Goal: Obtain resource: Obtain resource

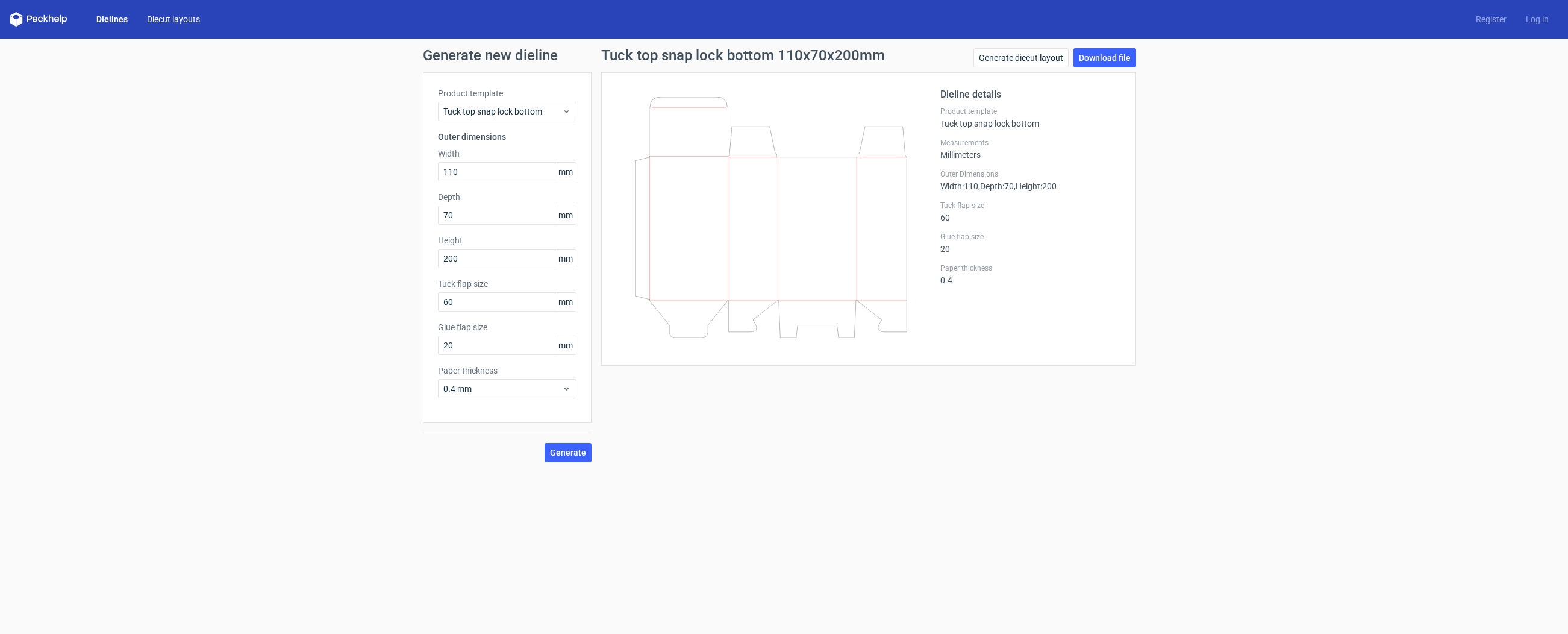
click at [182, 24] on link "Diecut layouts" at bounding box center [173, 19] width 72 height 12
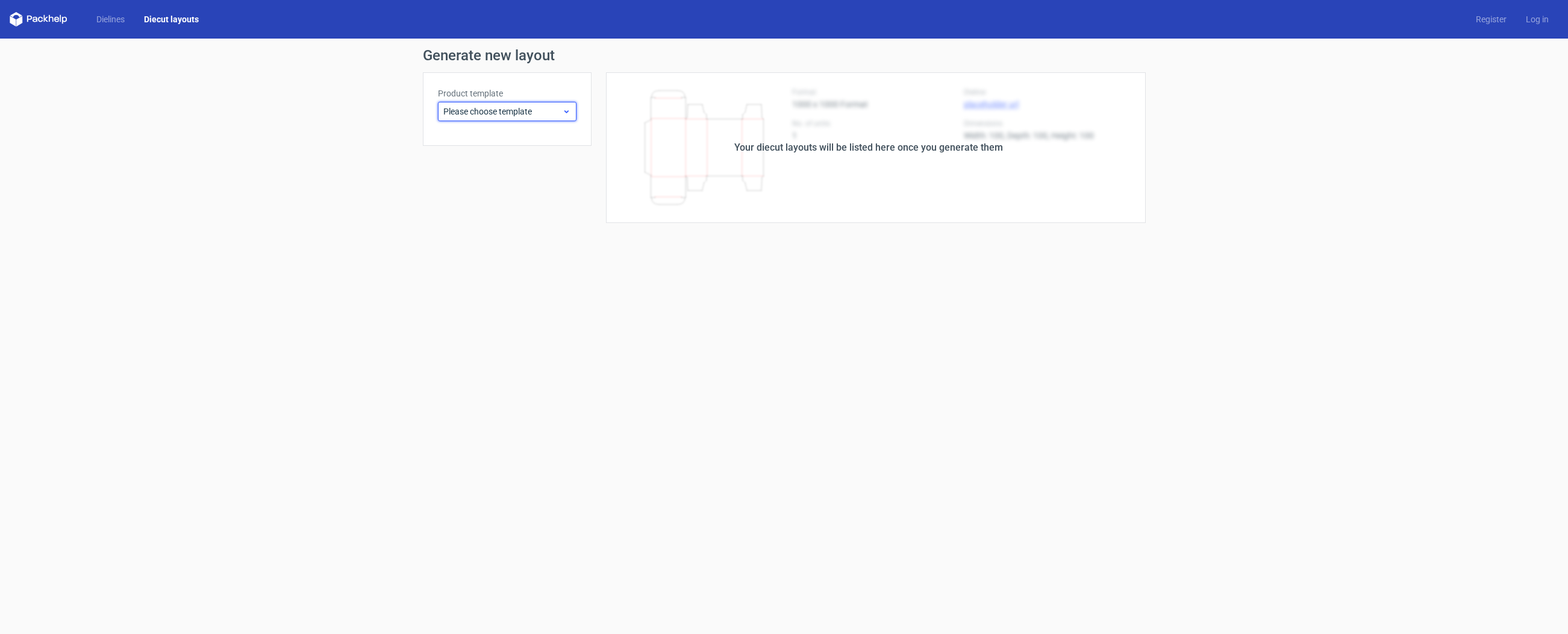
click at [499, 112] on span "Please choose template" at bounding box center [503, 111] width 119 height 12
click at [498, 132] on div "Fefco 427" at bounding box center [507, 138] width 129 height 19
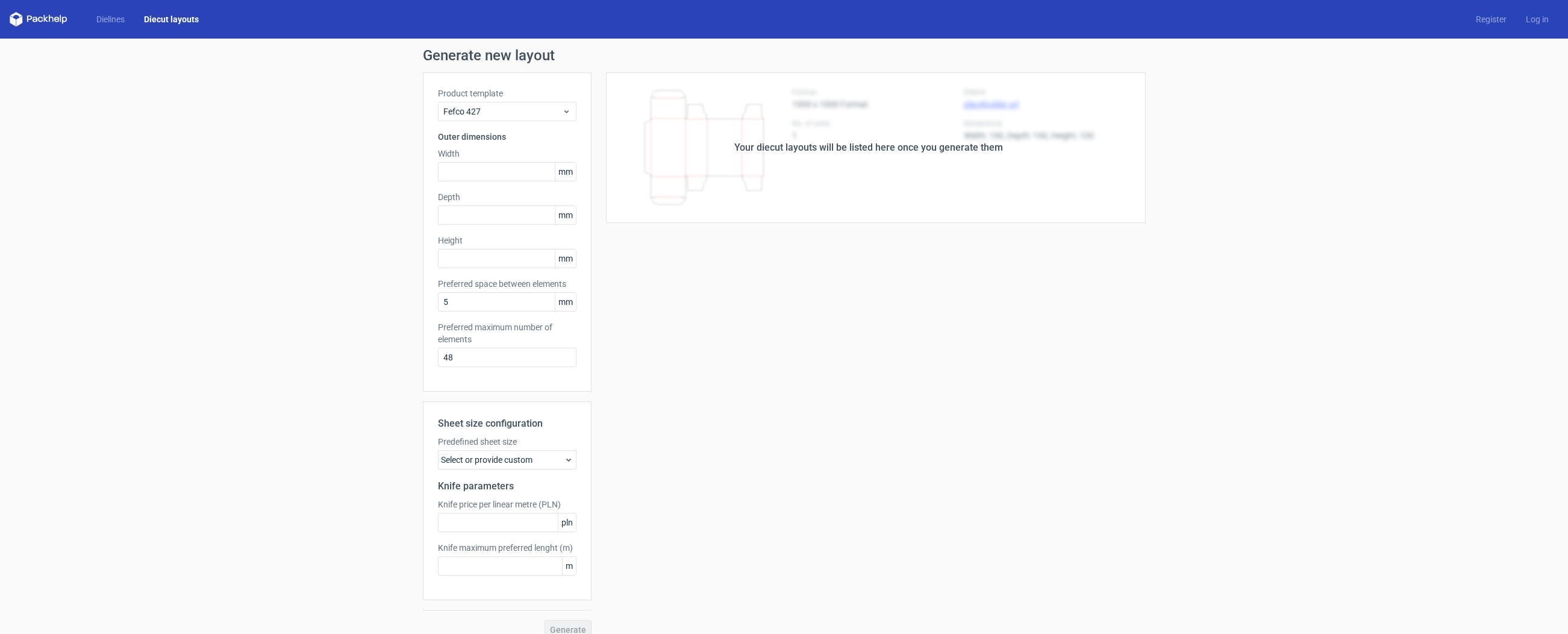
scroll to position [15, 0]
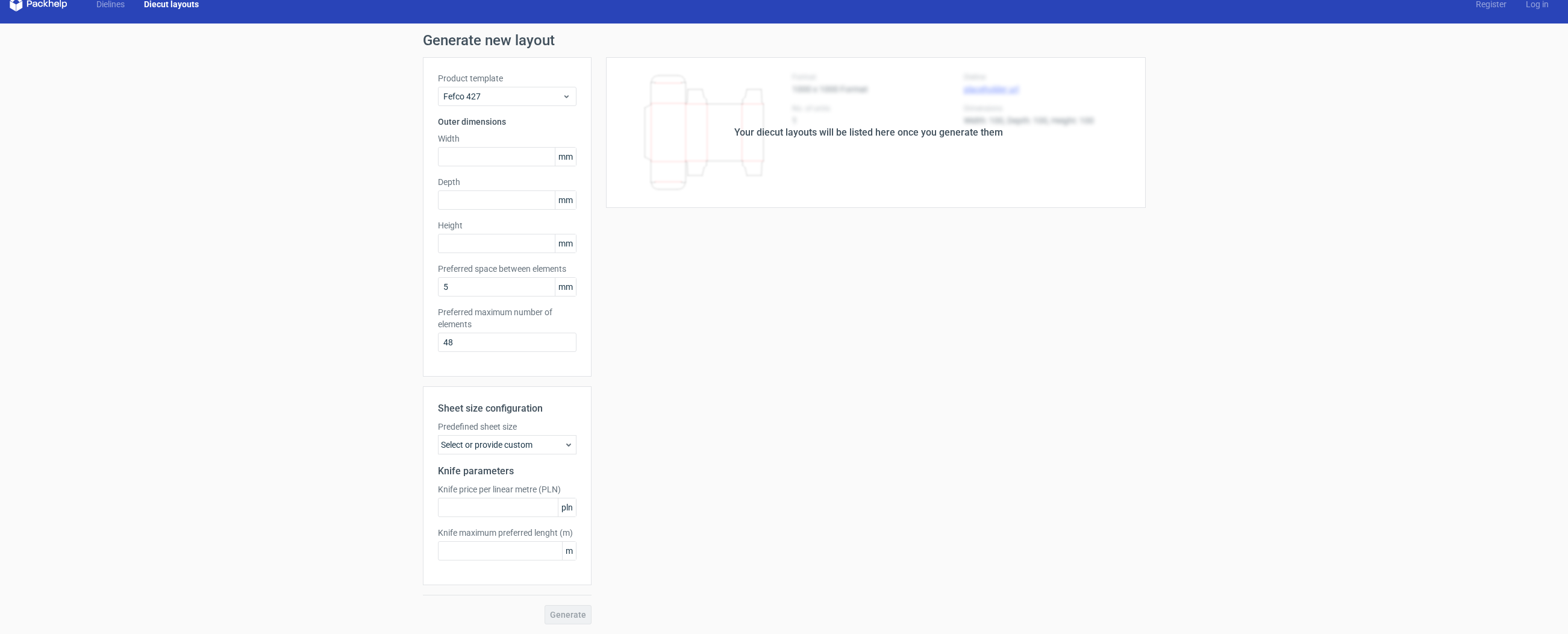
click at [544, 448] on div "Select or provide custom" at bounding box center [507, 444] width 138 height 19
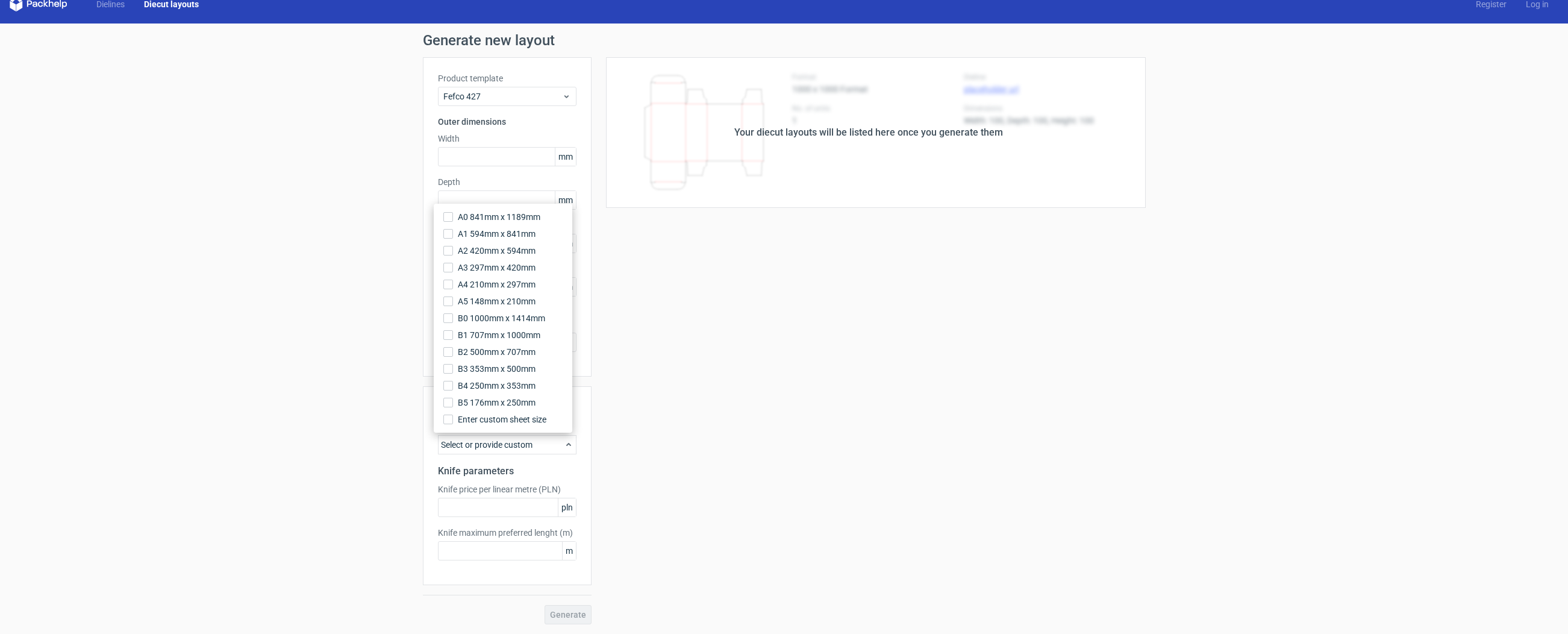
click at [544, 448] on div "Select or provide custom" at bounding box center [507, 444] width 138 height 19
click at [681, 430] on div "Your diecut layouts will be listed here once you generate them Height Depth Wid…" at bounding box center [869, 340] width 554 height 567
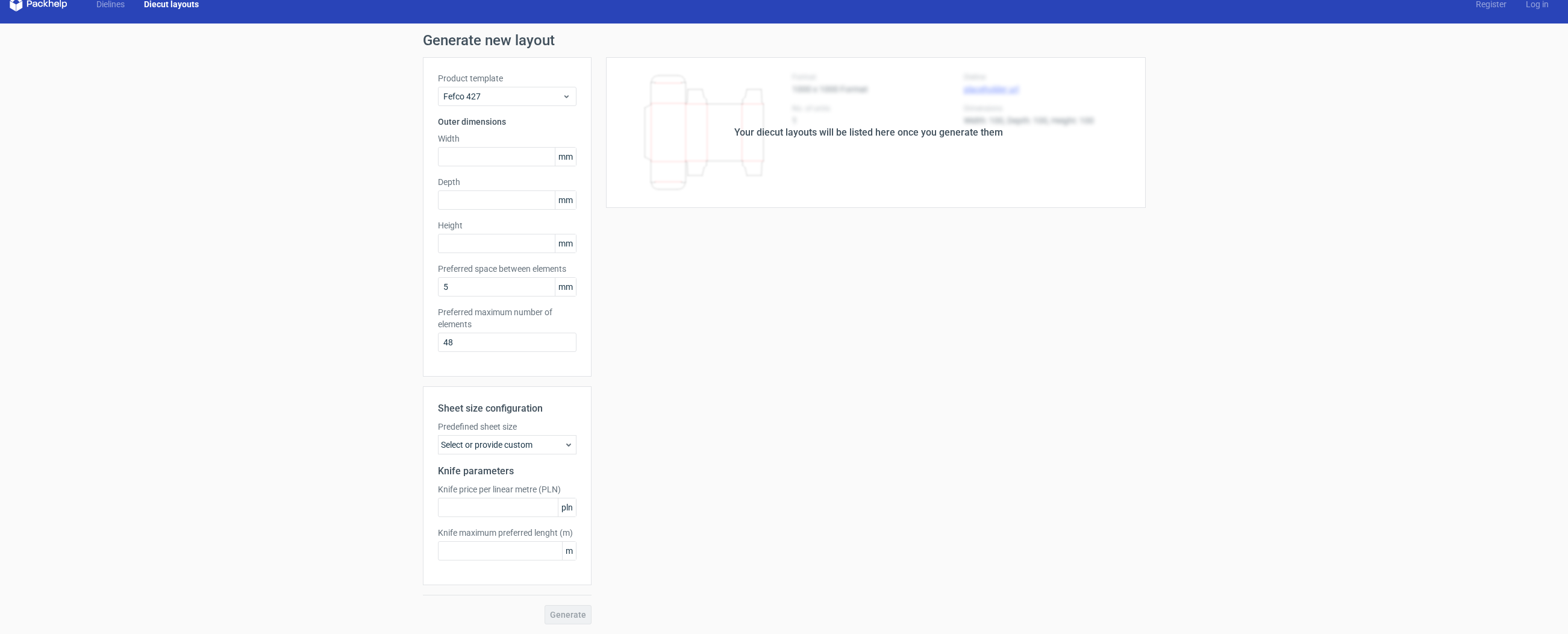
click at [547, 442] on div "Select or provide custom" at bounding box center [507, 444] width 138 height 19
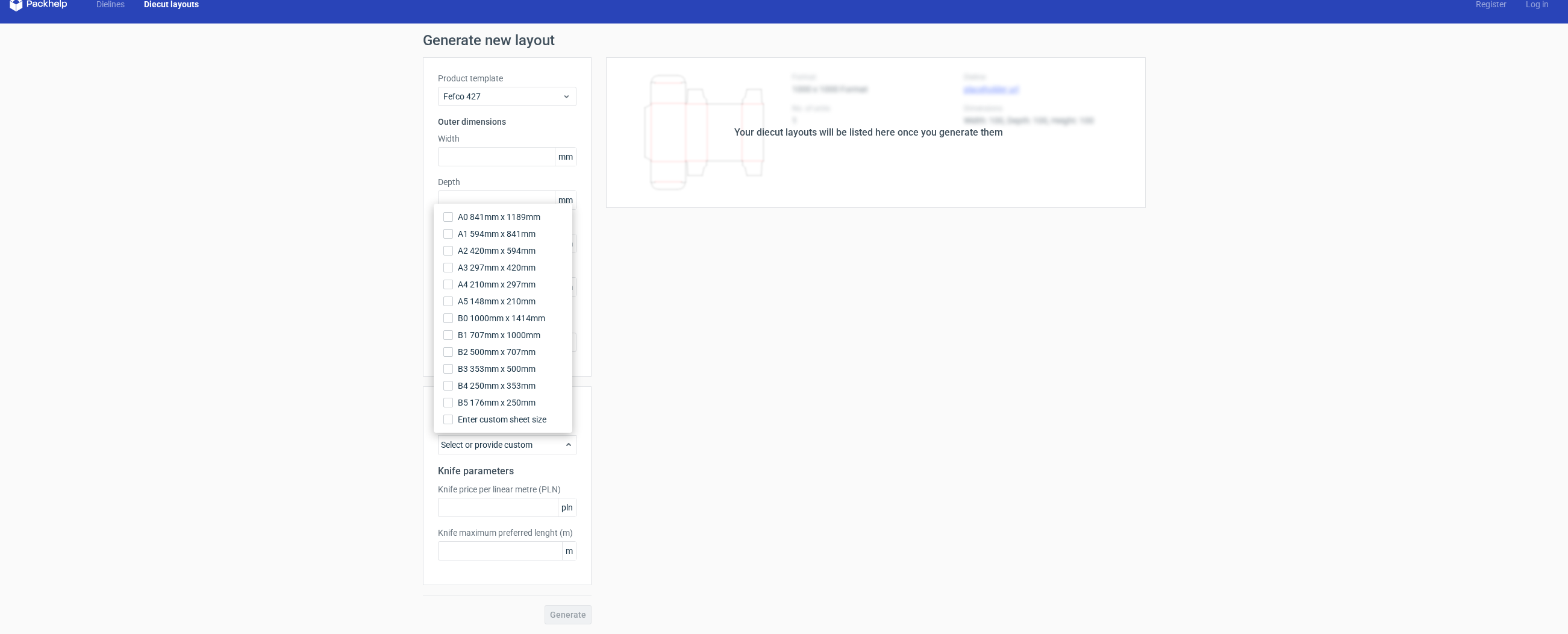
click at [632, 432] on div "Your diecut layouts will be listed here once you generate them Height Depth Wid…" at bounding box center [869, 340] width 554 height 567
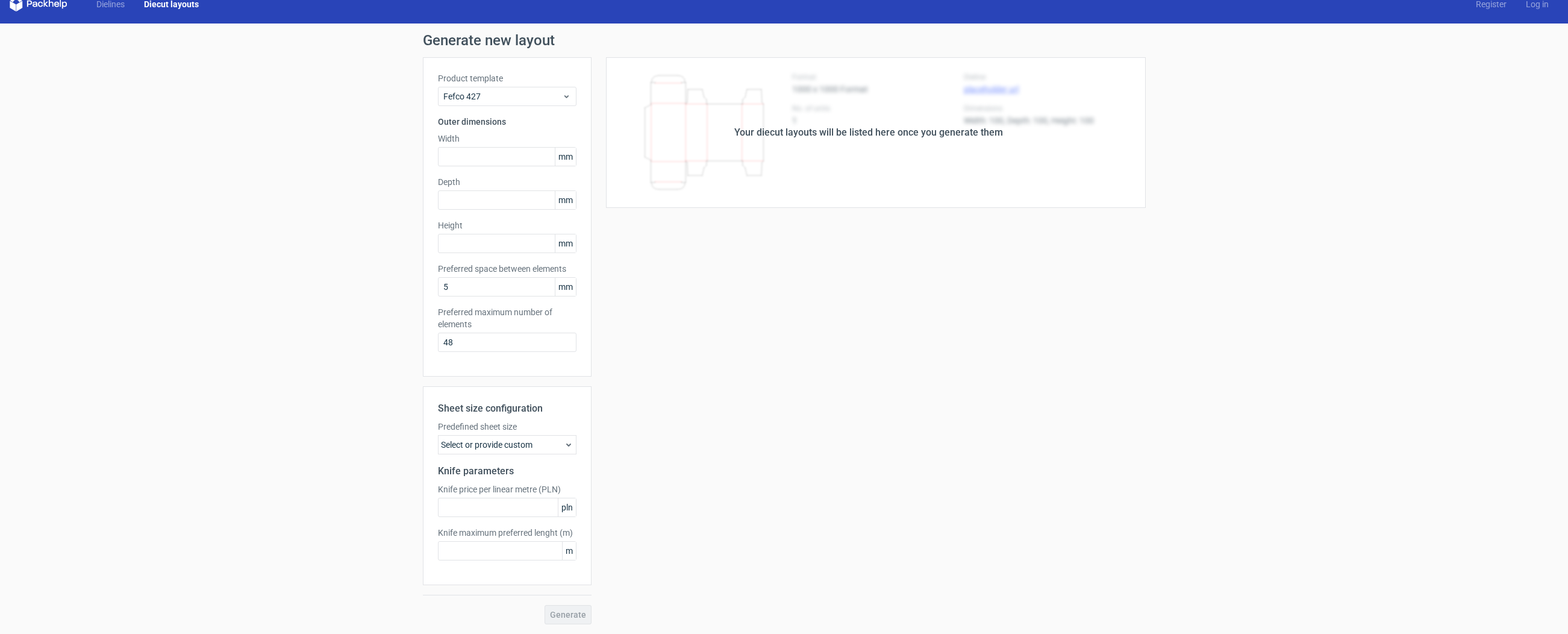
click at [523, 447] on div "Select or provide custom" at bounding box center [507, 444] width 138 height 19
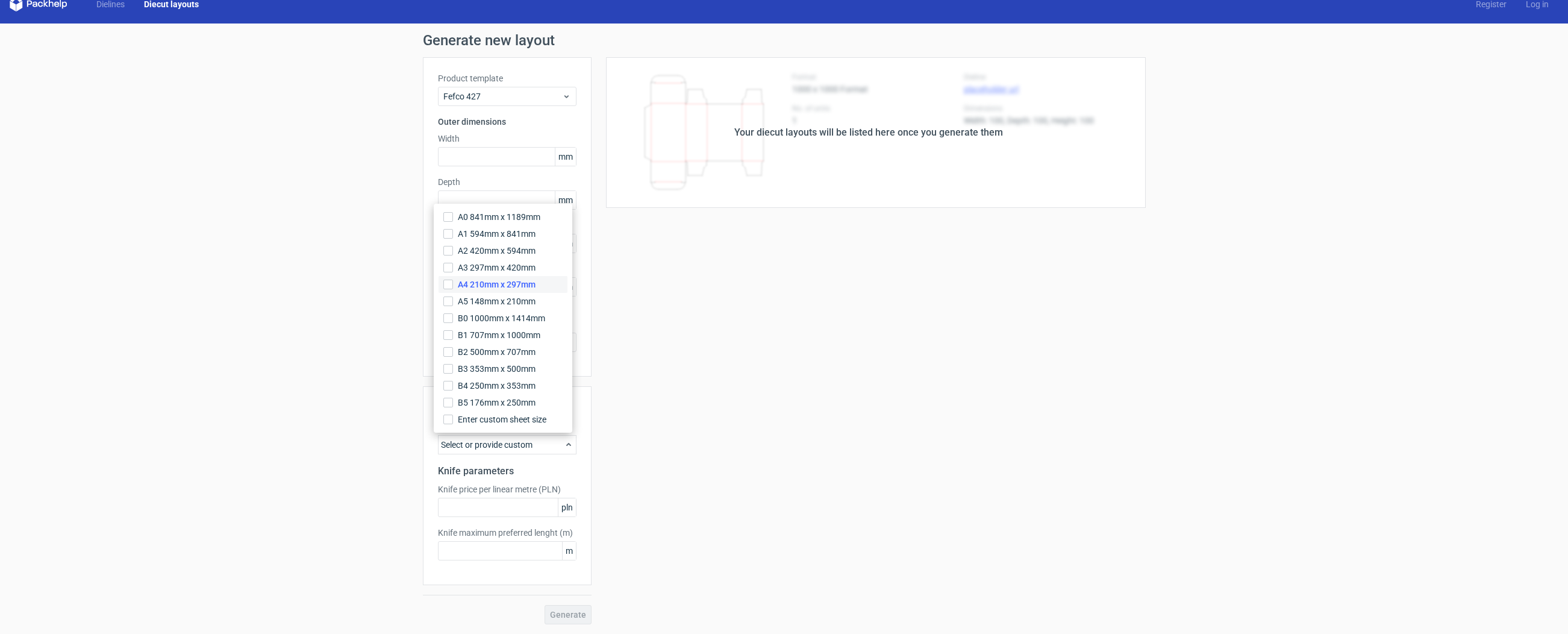
click at [494, 292] on label "A4 210mm x 297mm" at bounding box center [503, 284] width 129 height 17
click at [453, 289] on input "A4 210mm x 297mm" at bounding box center [448, 284] width 10 height 10
click at [670, 422] on div "Your diecut layouts will be listed here once you generate them Height Depth Wid…" at bounding box center [869, 340] width 554 height 567
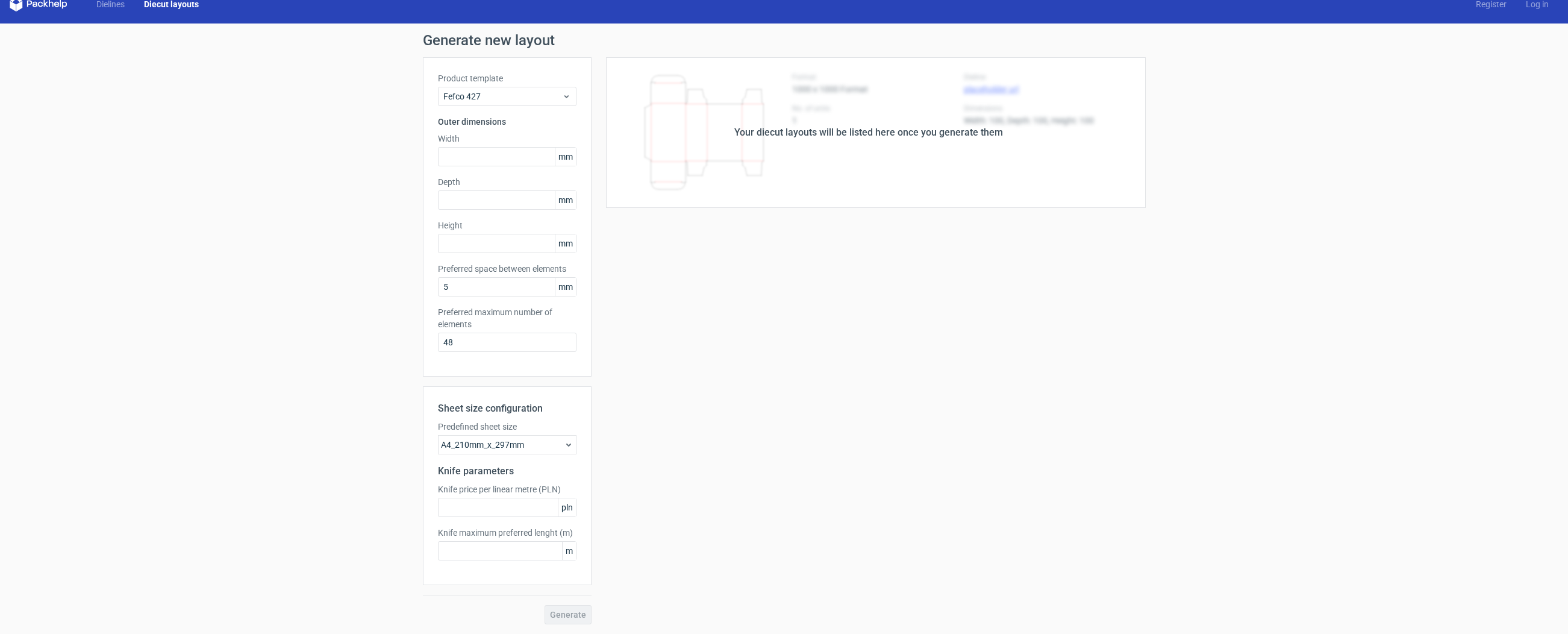
click at [530, 443] on div "A4_210mm_x_297mm" at bounding box center [507, 444] width 138 height 19
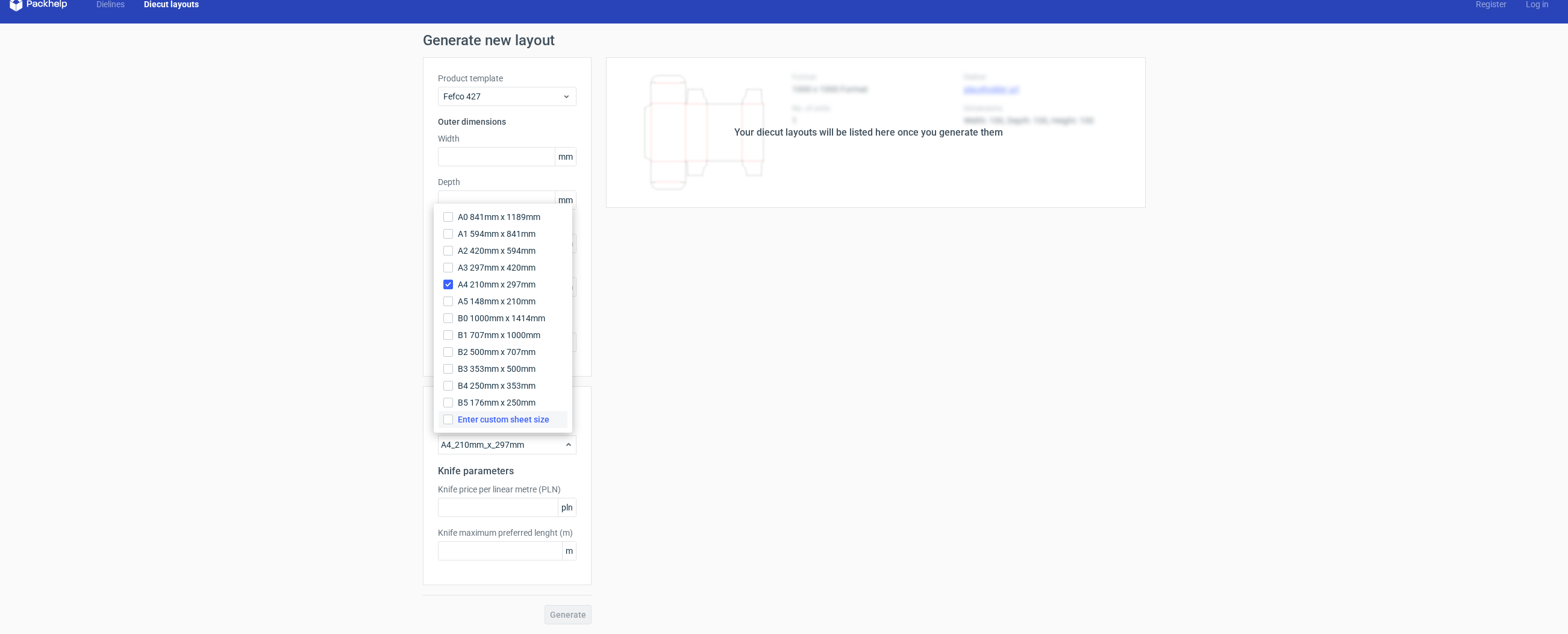
click at [528, 414] on span "Enter custom sheet size" at bounding box center [504, 419] width 91 height 12
click at [453, 414] on input "Enter custom sheet size" at bounding box center [448, 419] width 10 height 10
click at [707, 410] on div "Your diecut layouts will be listed here once you generate them Height Depth Wid…" at bounding box center [869, 384] width 554 height 653
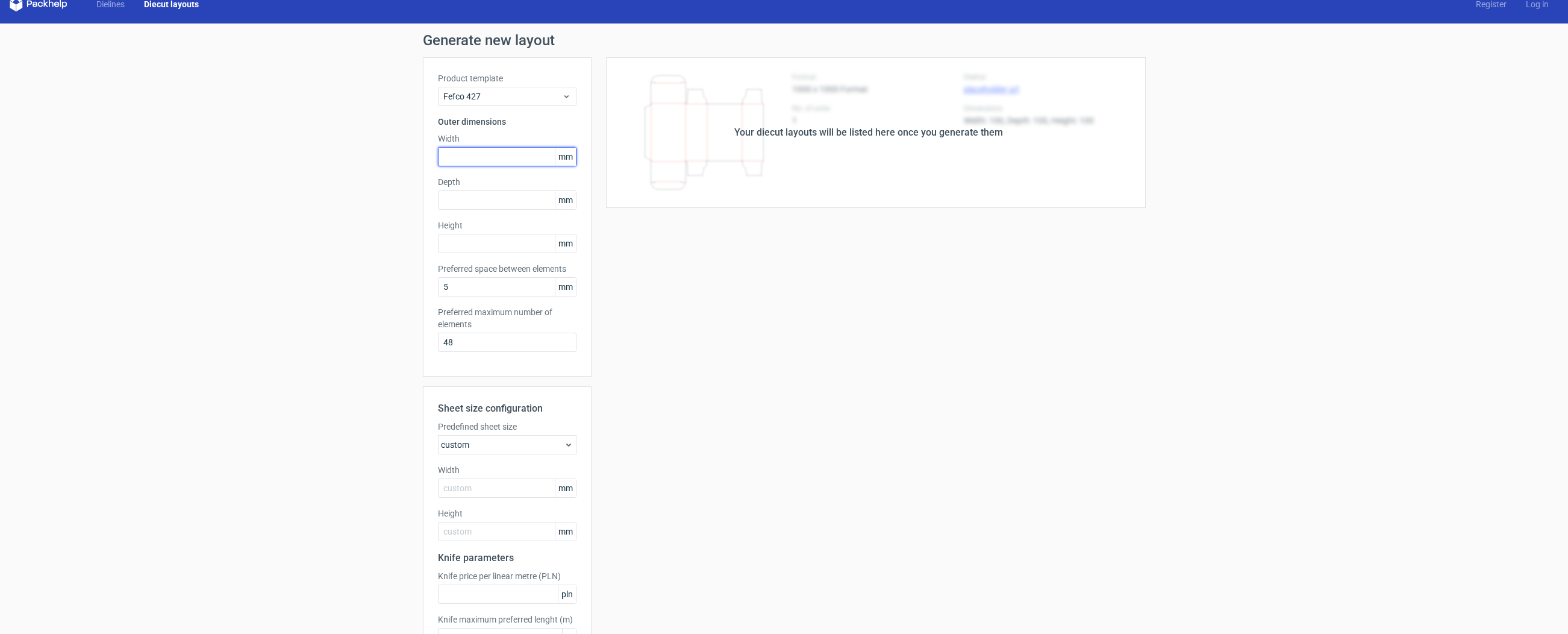
click at [505, 151] on input "text" at bounding box center [507, 157] width 138 height 19
type input "500"
type input "300"
type input "202"
click at [600, 276] on div "Your diecut layouts will be listed here once you generate them Height Depth Wid…" at bounding box center [869, 384] width 554 height 653
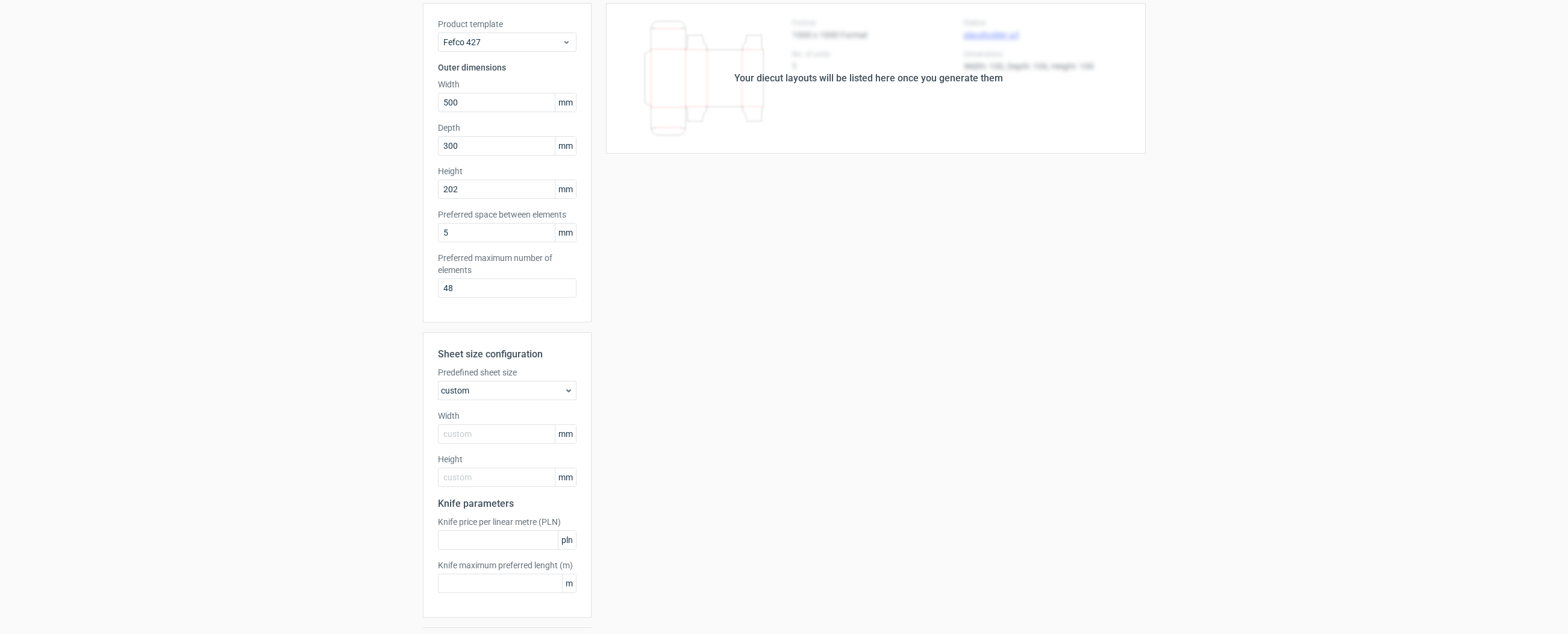
scroll to position [102, 0]
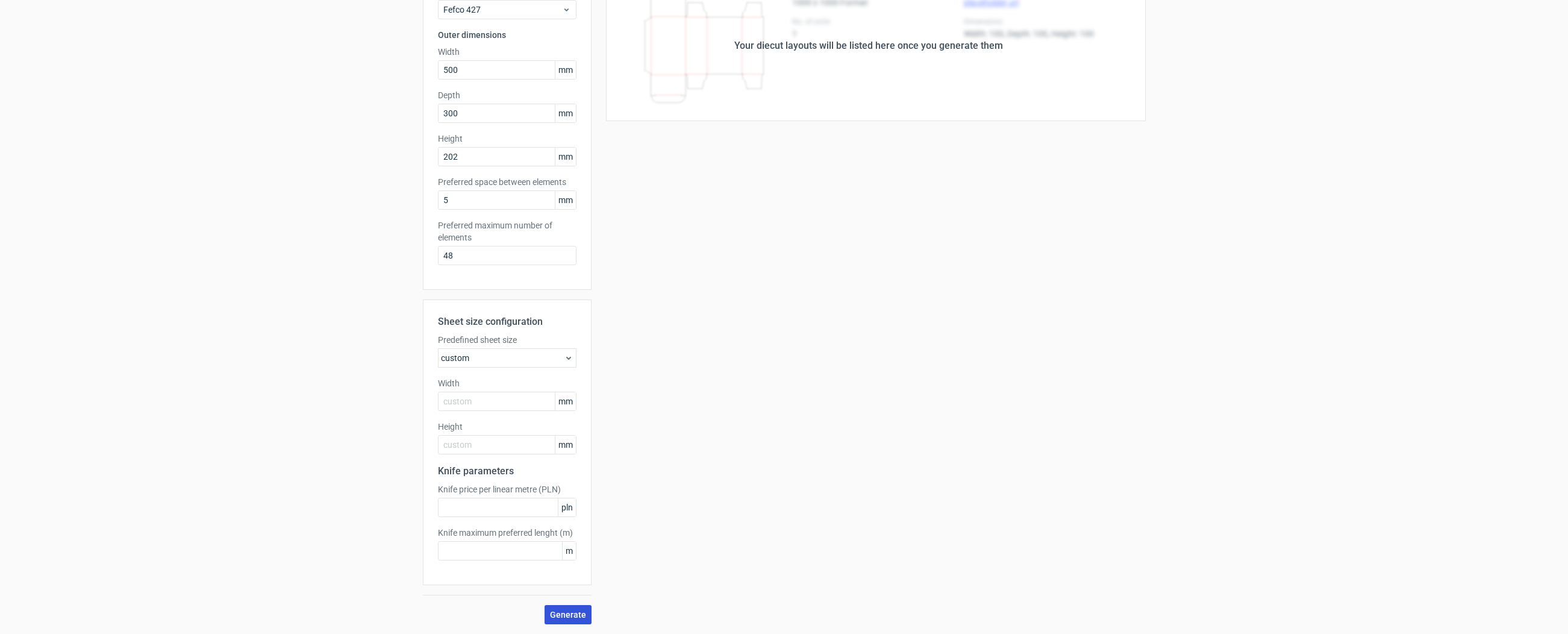
click at [569, 620] on button "Generate" at bounding box center [568, 615] width 47 height 19
click at [481, 361] on div "custom" at bounding box center [507, 358] width 138 height 19
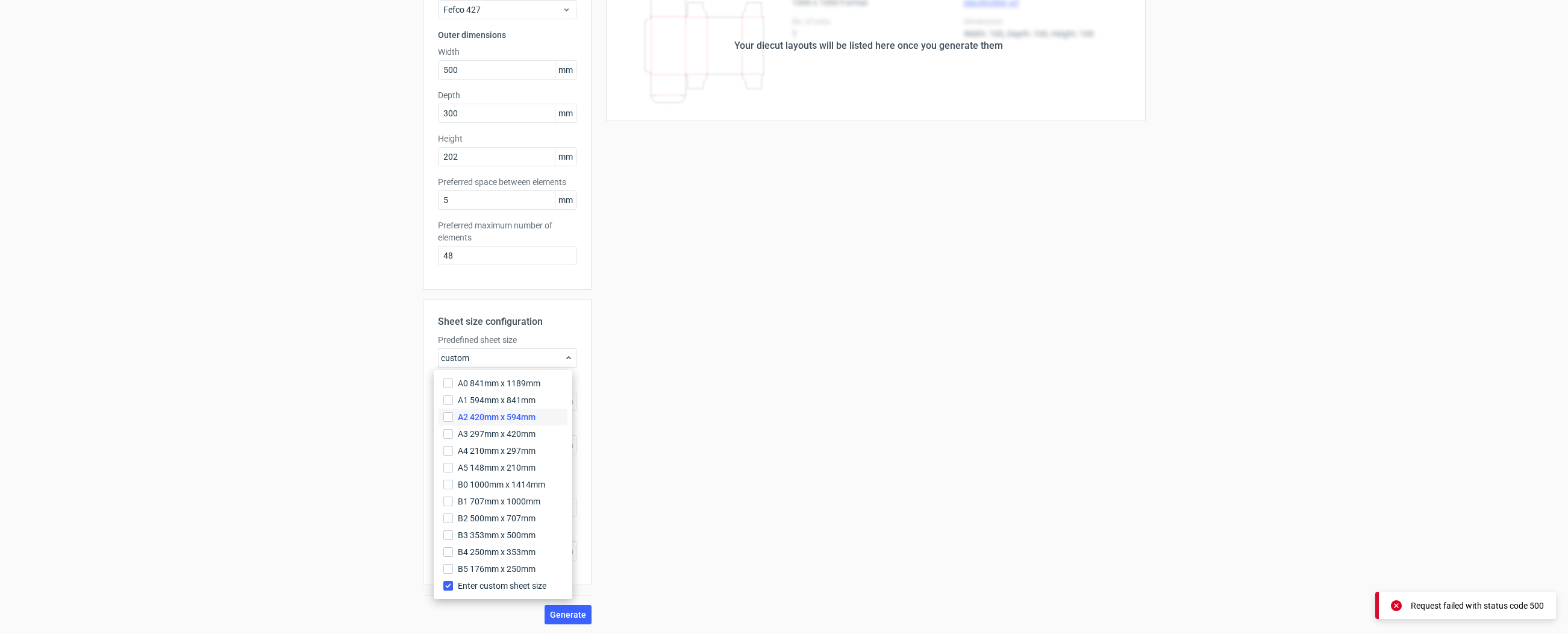
click at [483, 417] on span "A2 420mm x 594mm" at bounding box center [497, 416] width 78 height 12
click at [453, 417] on input "A2 420mm x 594mm" at bounding box center [448, 417] width 10 height 10
click at [468, 413] on span "A2 420mm x 594mm" at bounding box center [497, 416] width 78 height 12
click at [453, 413] on input "A2 420mm x 594mm" at bounding box center [448, 417] width 10 height 10
click at [655, 484] on div "Your diecut layouts will be listed here once you generate them Height Depth Wid…" at bounding box center [869, 298] width 554 height 653
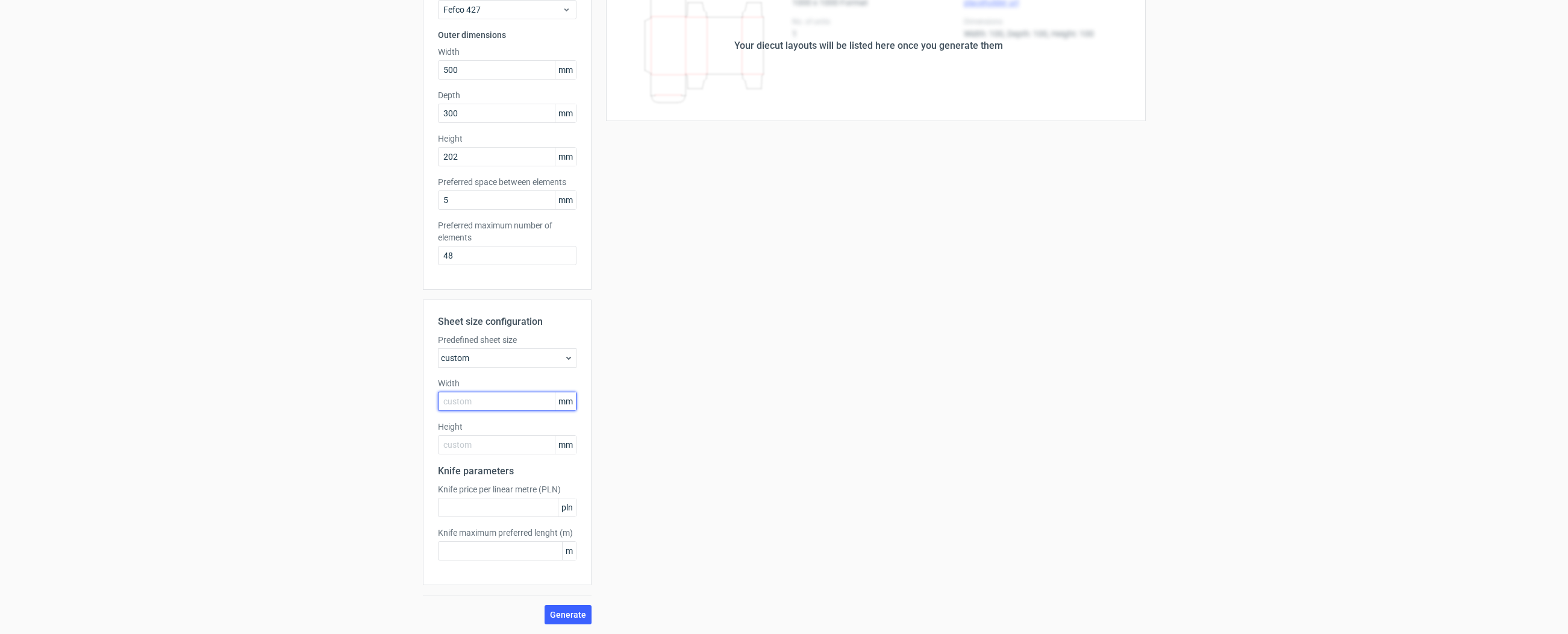
click at [496, 405] on input "text" at bounding box center [507, 402] width 138 height 19
type input "1200"
type input "1800"
click at [570, 624] on div "Generate new layout Product template Fefco 427 Outer dimensions Width 500 mm De…" at bounding box center [784, 285] width 1568 height 697
click at [570, 615] on span "Generate" at bounding box center [567, 614] width 36 height 9
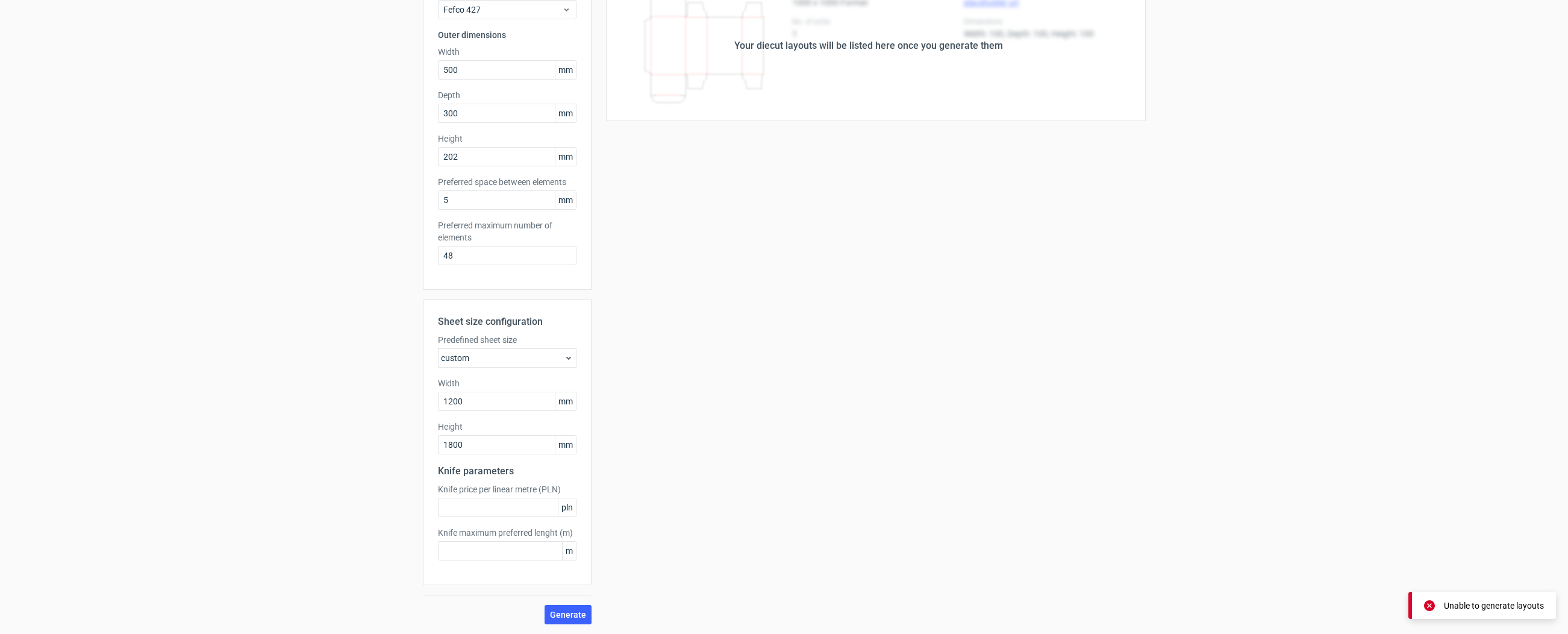
scroll to position [0, 0]
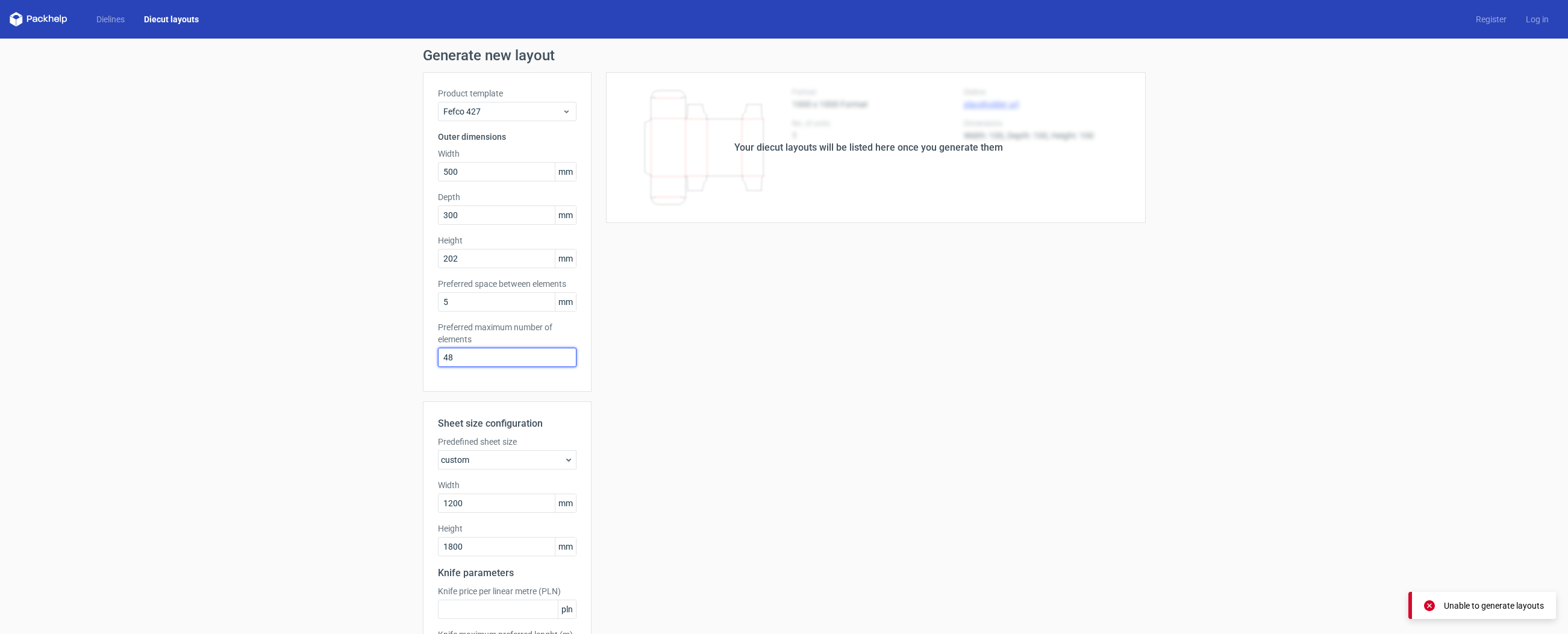
drag, startPoint x: 477, startPoint y: 362, endPoint x: 348, endPoint y: 353, distance: 129.3
click at [348, 353] on div "Generate new layout Product template Fefco 427 Outer dimensions Width 500 mm De…" at bounding box center [784, 387] width 1568 height 697
type input "2"
click at [644, 397] on div "Your diecut layouts will be listed here once you generate them Height Depth Wid…" at bounding box center [869, 399] width 554 height 653
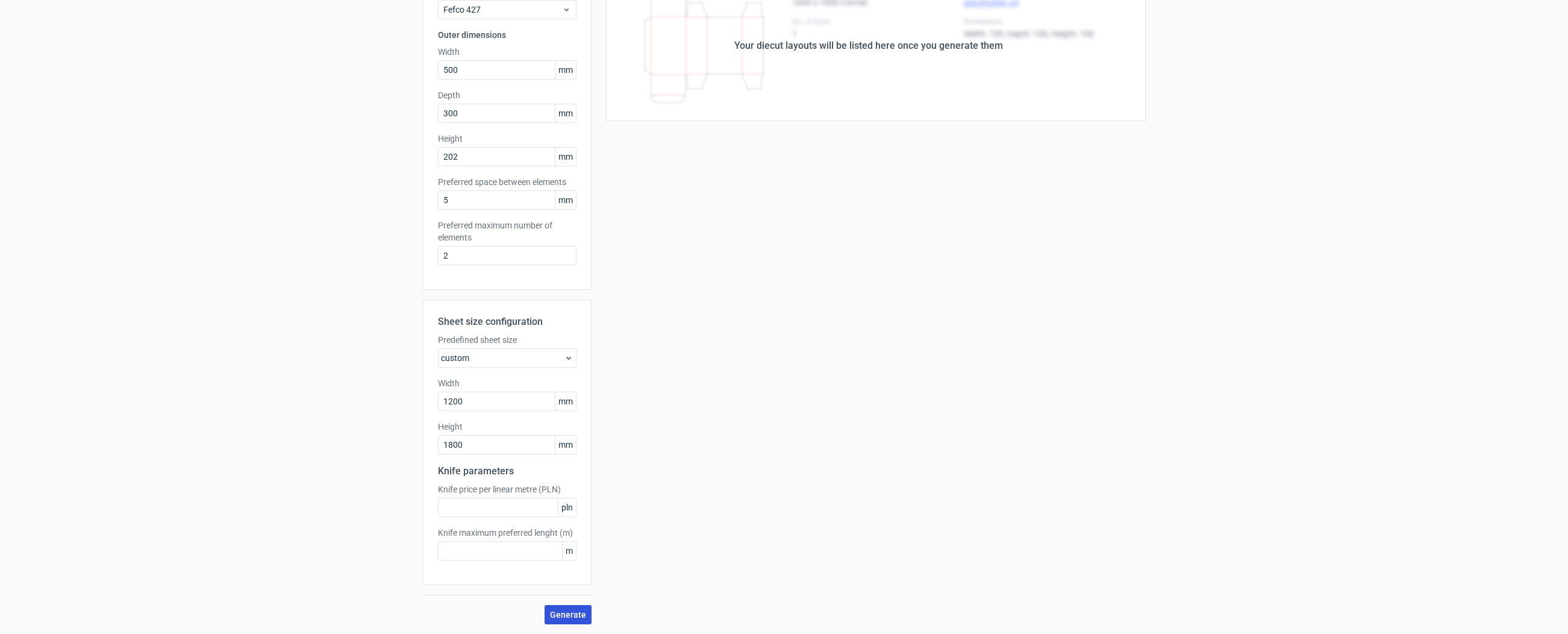
click at [564, 616] on span "Generate" at bounding box center [567, 614] width 36 height 9
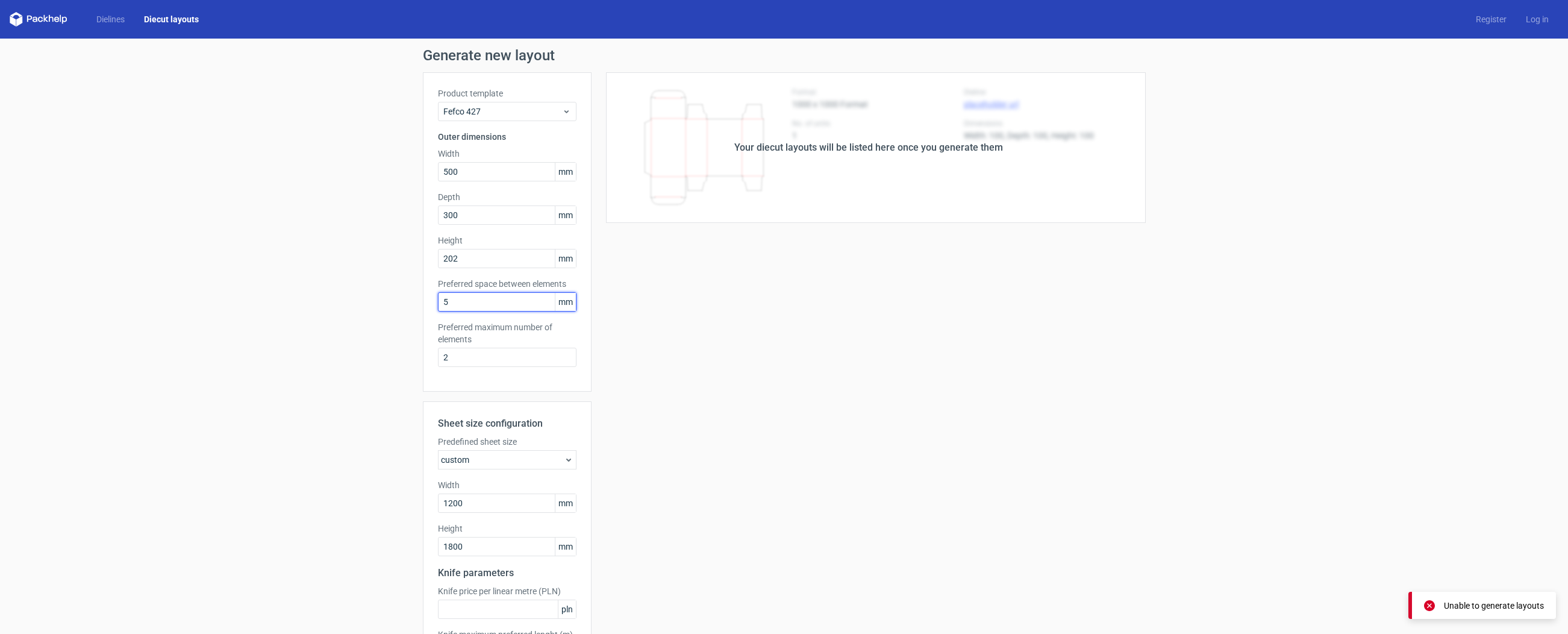
drag, startPoint x: 469, startPoint y: 299, endPoint x: 397, endPoint y: 297, distance: 72.0
click at [397, 297] on div "Generate new layout Product template Fefco 427 Outer dimensions Width 500 mm De…" at bounding box center [784, 387] width 1568 height 697
type input "2"
click at [633, 454] on div "Your diecut layouts will be listed here once you generate them Height Depth Wid…" at bounding box center [869, 399] width 554 height 653
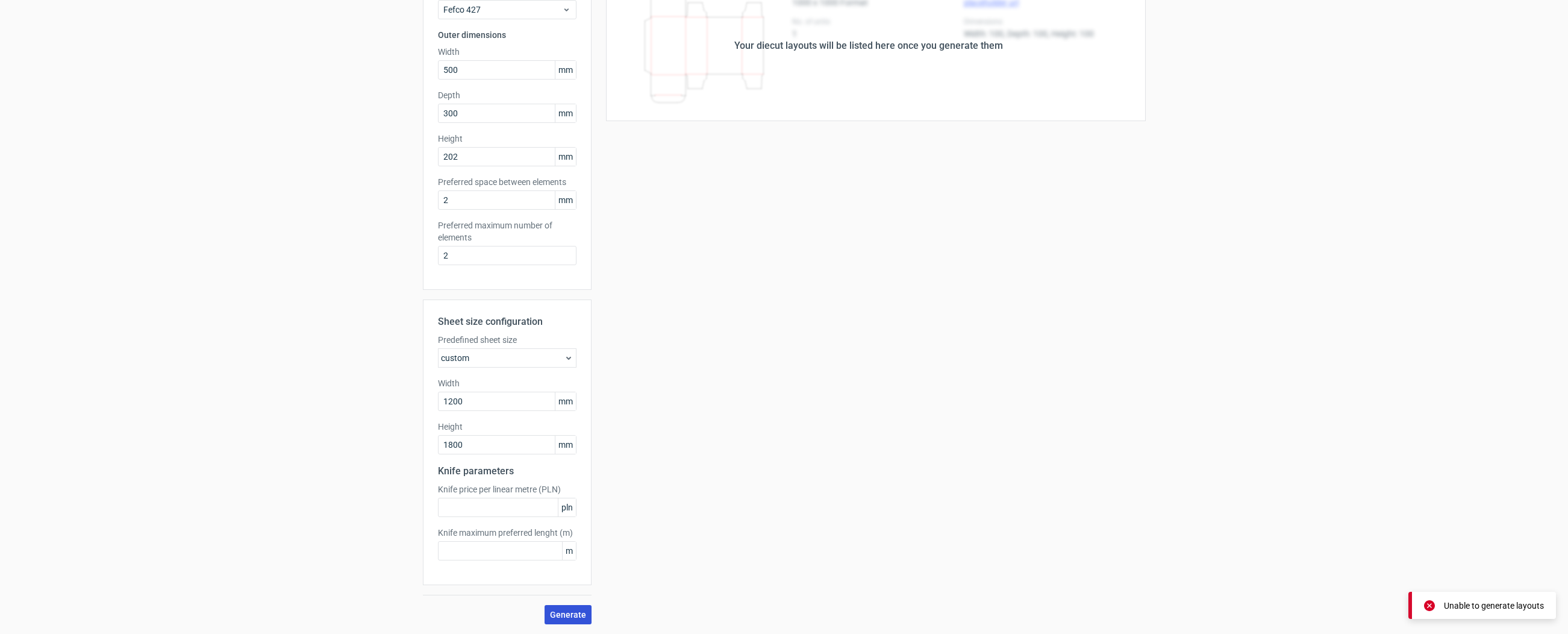
click at [554, 623] on button "Generate" at bounding box center [568, 615] width 47 height 19
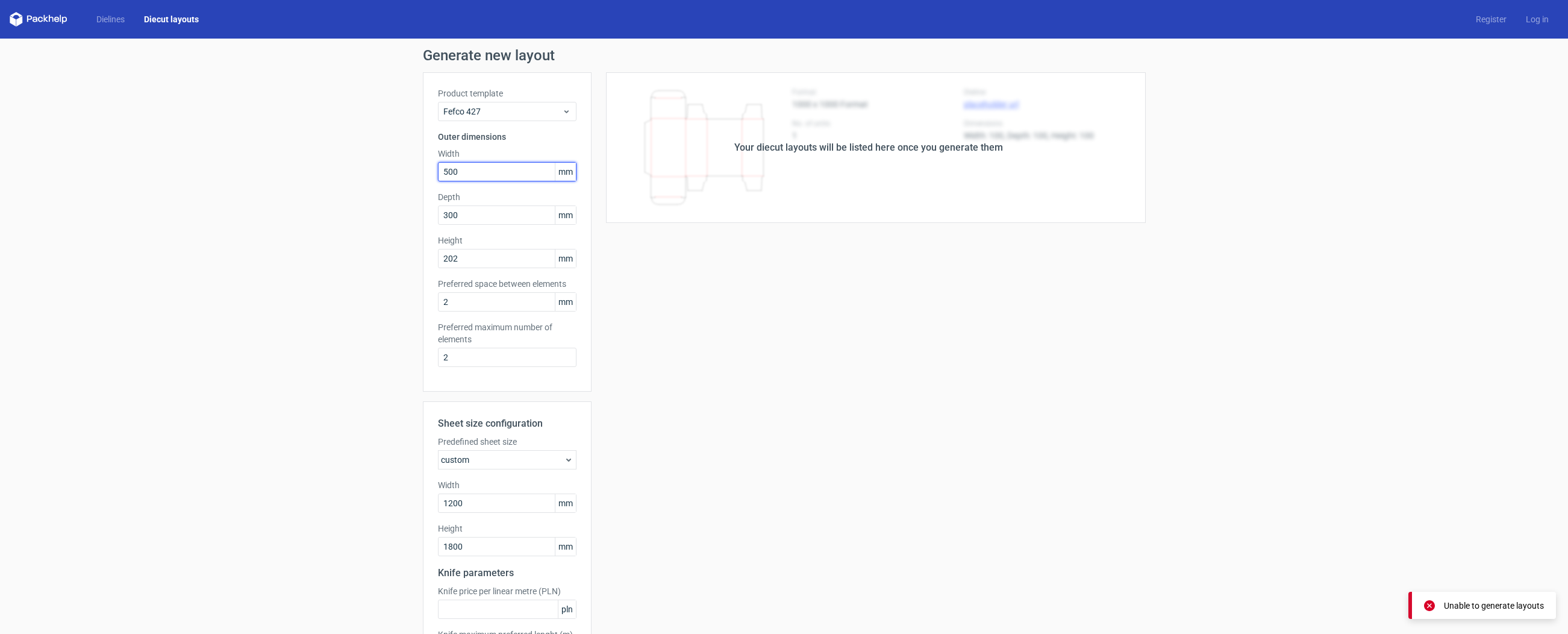
drag, startPoint x: 481, startPoint y: 170, endPoint x: 353, endPoint y: 174, distance: 128.1
click at [330, 174] on div "Generate new layout Product template Fefco 427 Outer dimensions Width 500 mm De…" at bounding box center [784, 387] width 1568 height 697
type input "50"
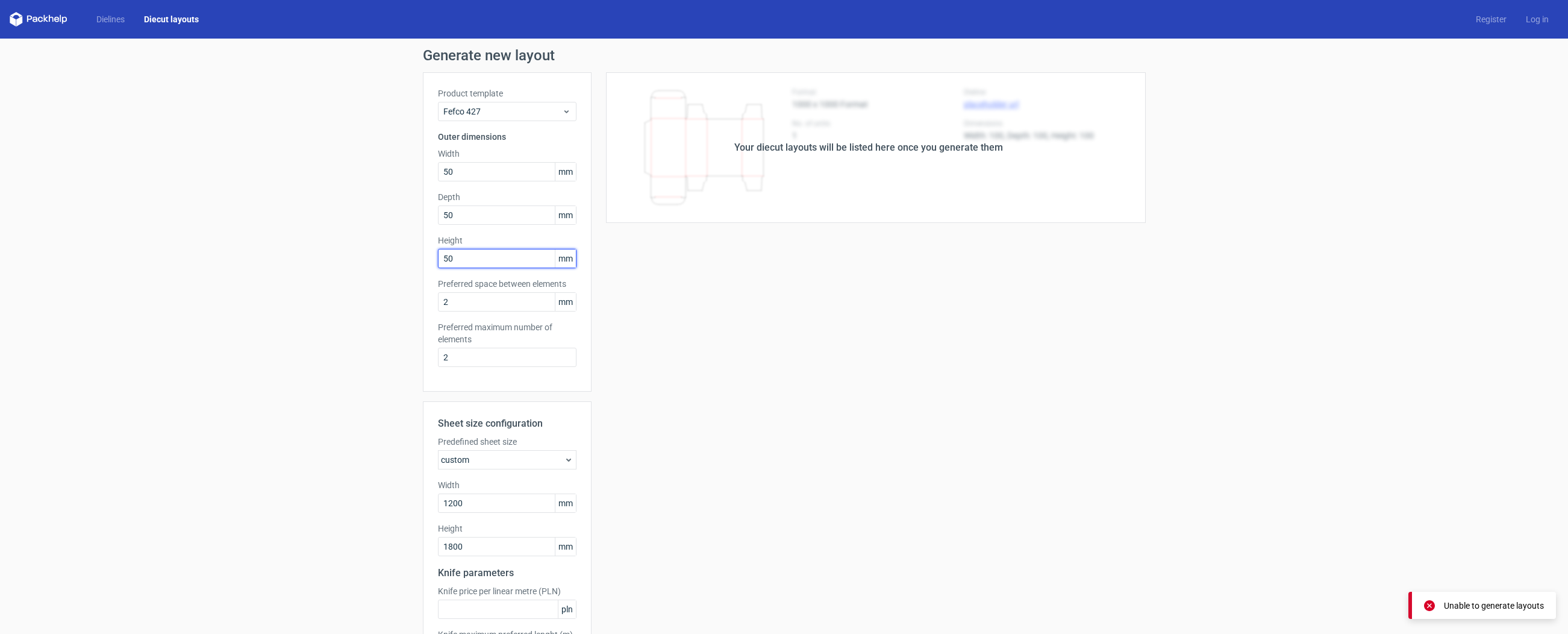
scroll to position [102, 0]
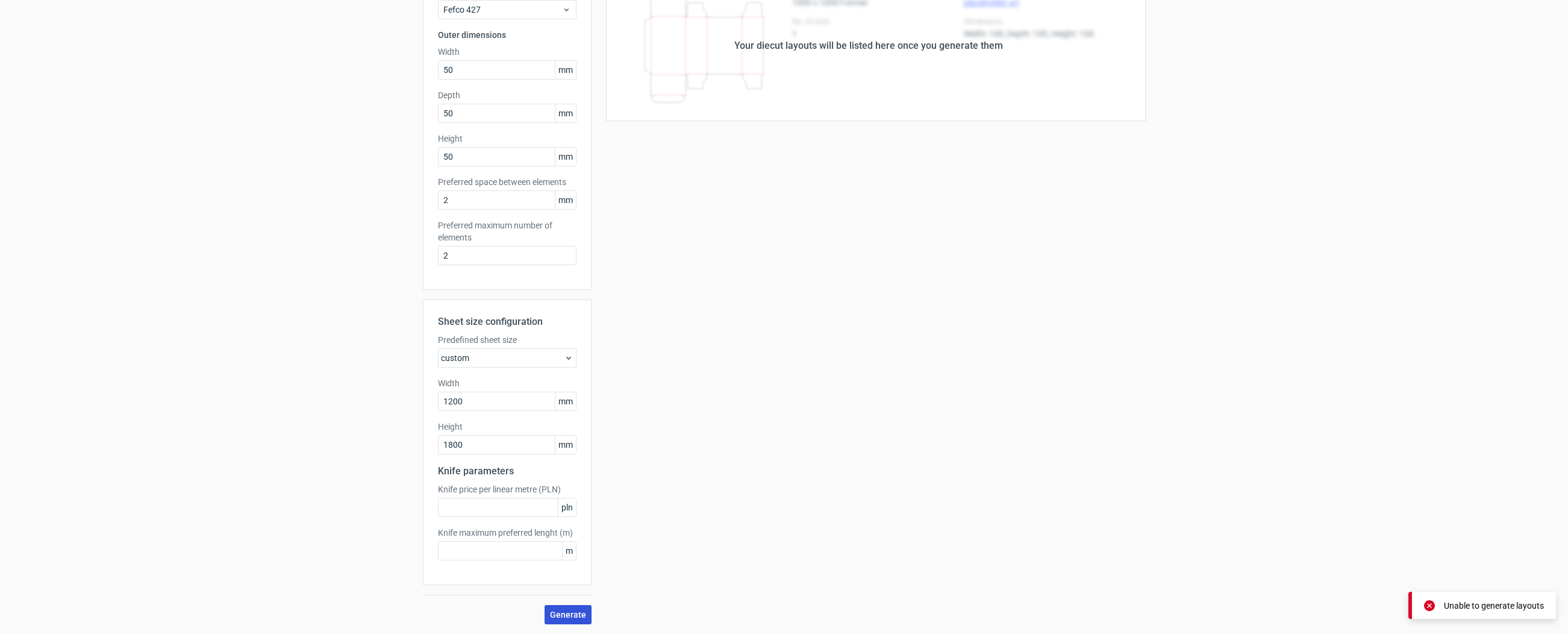
click at [561, 612] on span "Generate" at bounding box center [567, 614] width 36 height 9
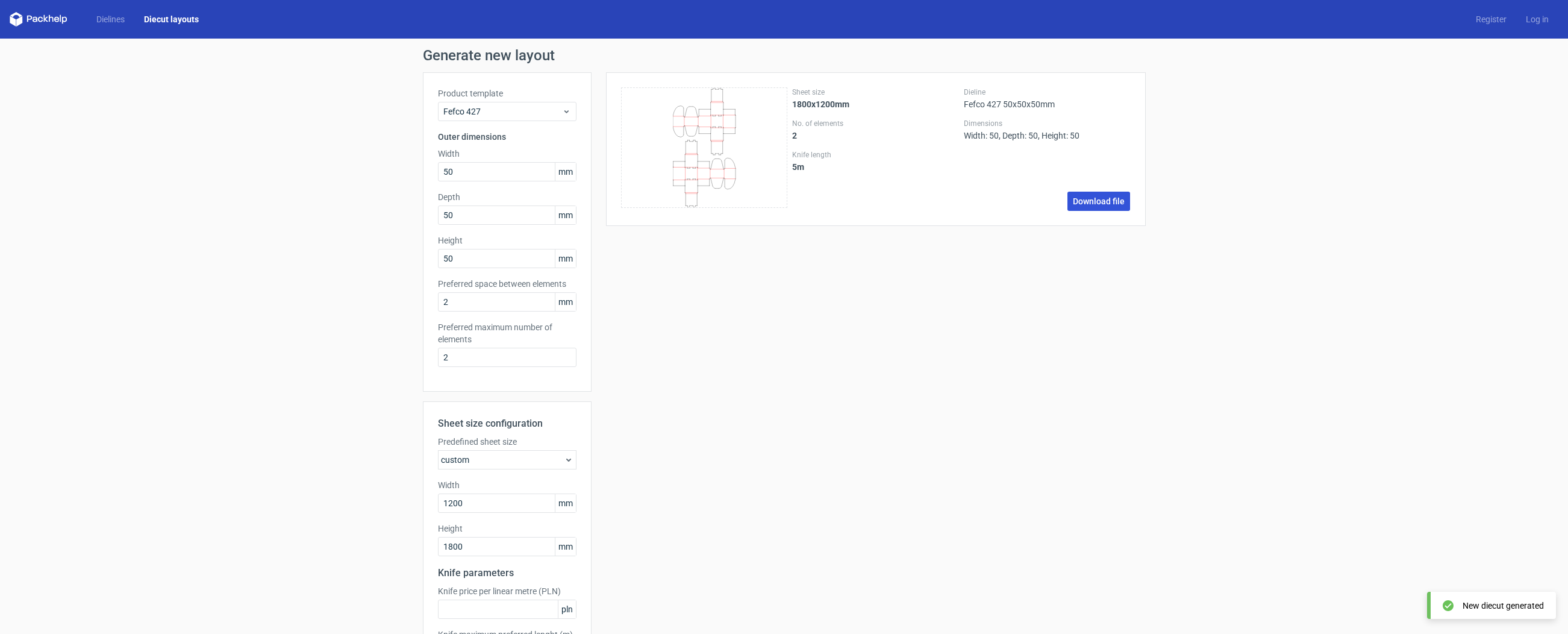
click at [1100, 200] on link "Download file" at bounding box center [1098, 201] width 62 height 19
click at [486, 110] on span "Fefco 427" at bounding box center [503, 111] width 119 height 12
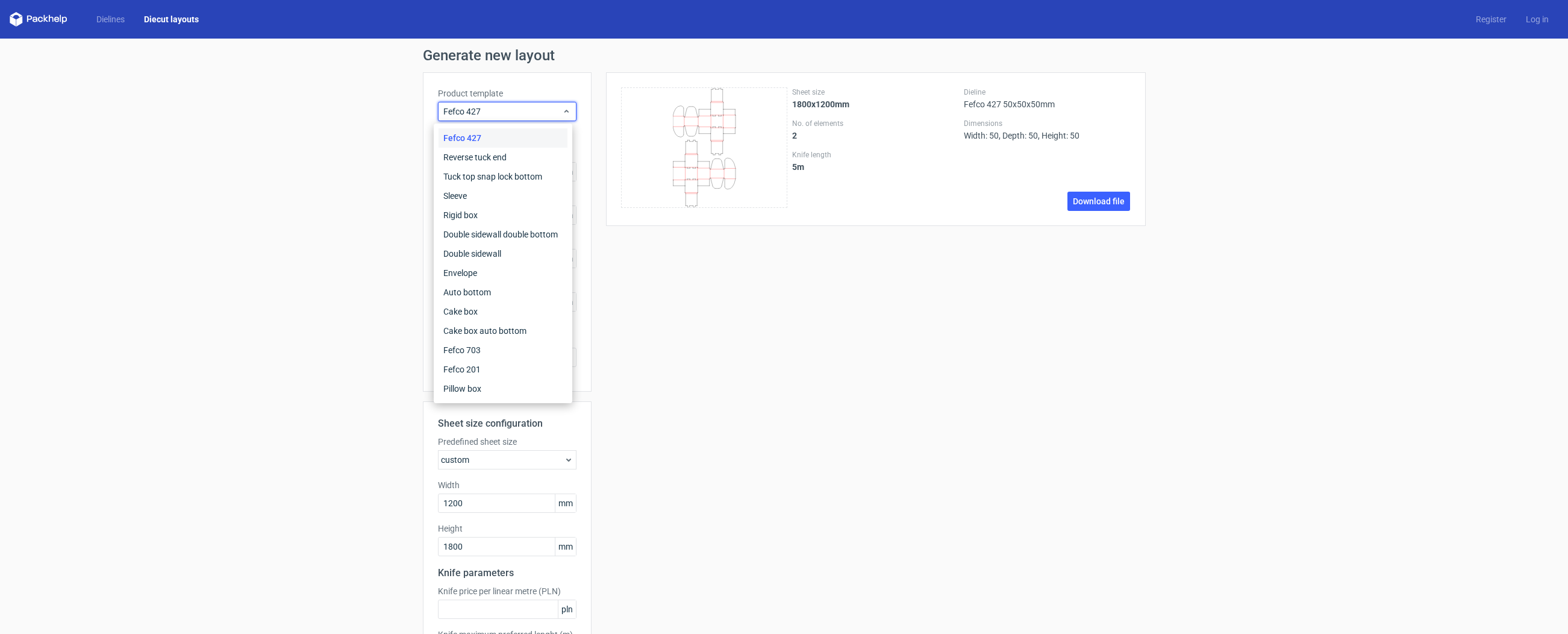
click at [740, 263] on div "Sheet size 1800x1200mm No. of elements 2 Knife length 5 m Dieline Fefco 427 50x…" at bounding box center [869, 399] width 554 height 653
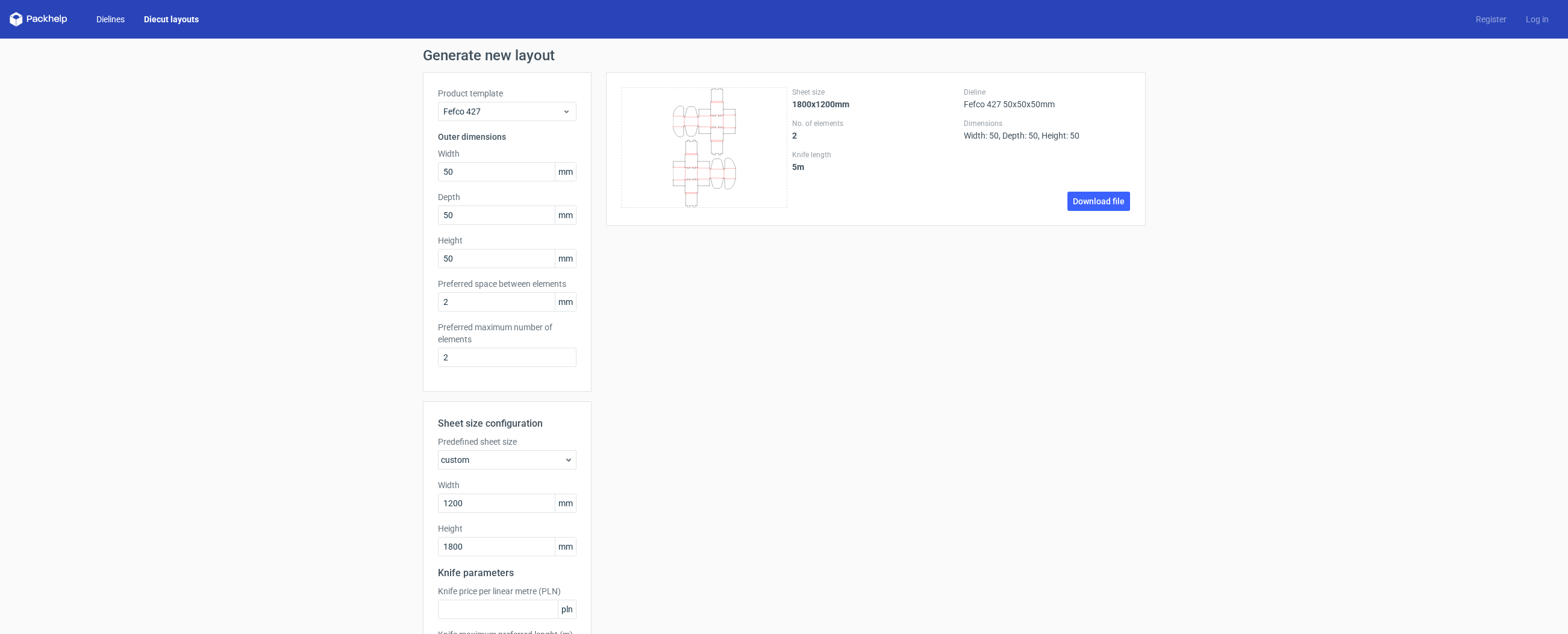
click at [129, 19] on link "Dielines" at bounding box center [110, 19] width 48 height 12
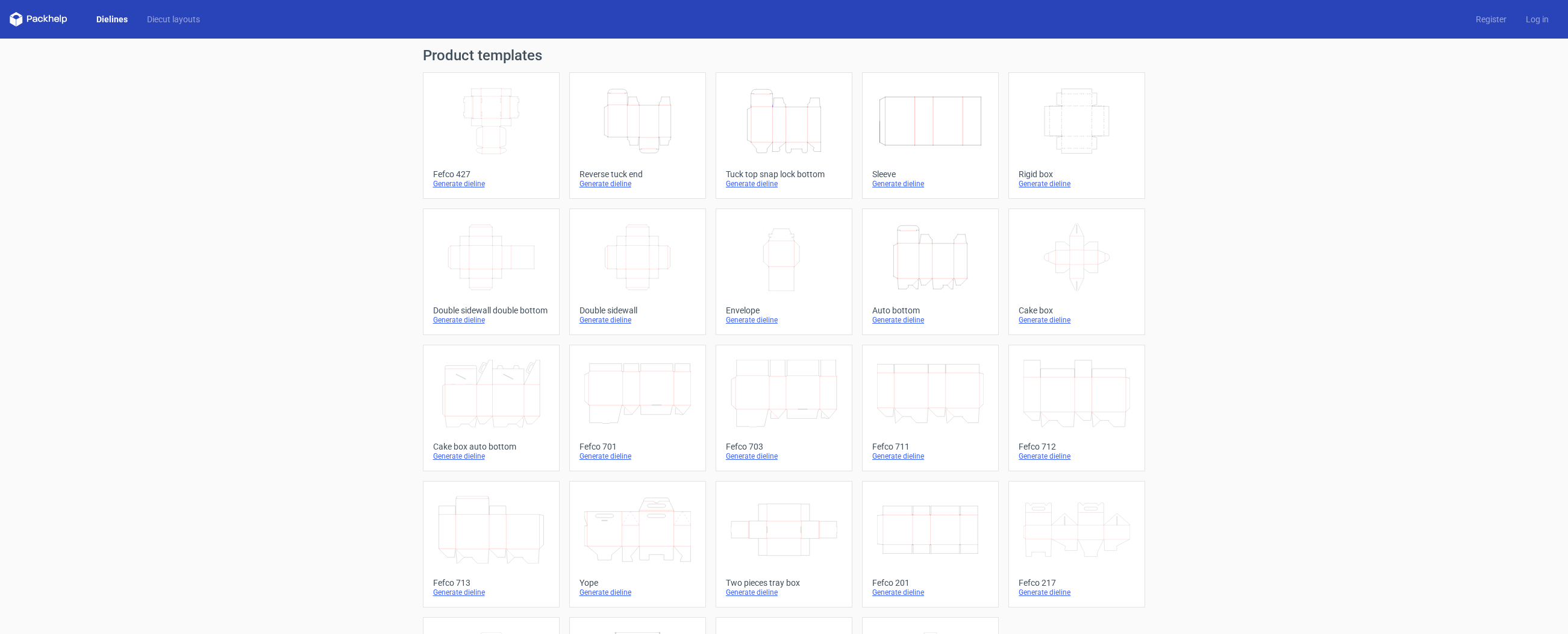
click at [479, 154] on icon "Width Depth Height" at bounding box center [491, 121] width 107 height 67
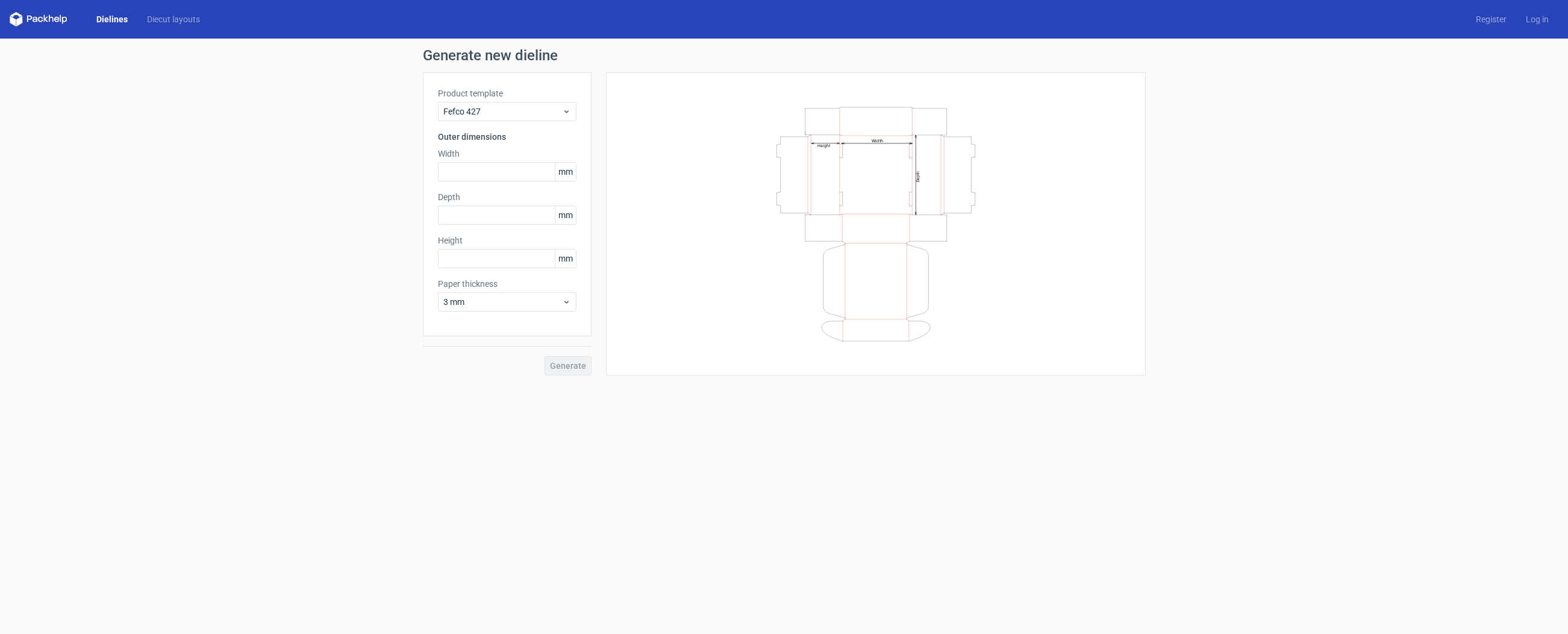
click at [491, 100] on div "Product template Fefco 427" at bounding box center [507, 104] width 138 height 34
click at [492, 104] on div "Fefco 427" at bounding box center [507, 112] width 138 height 19
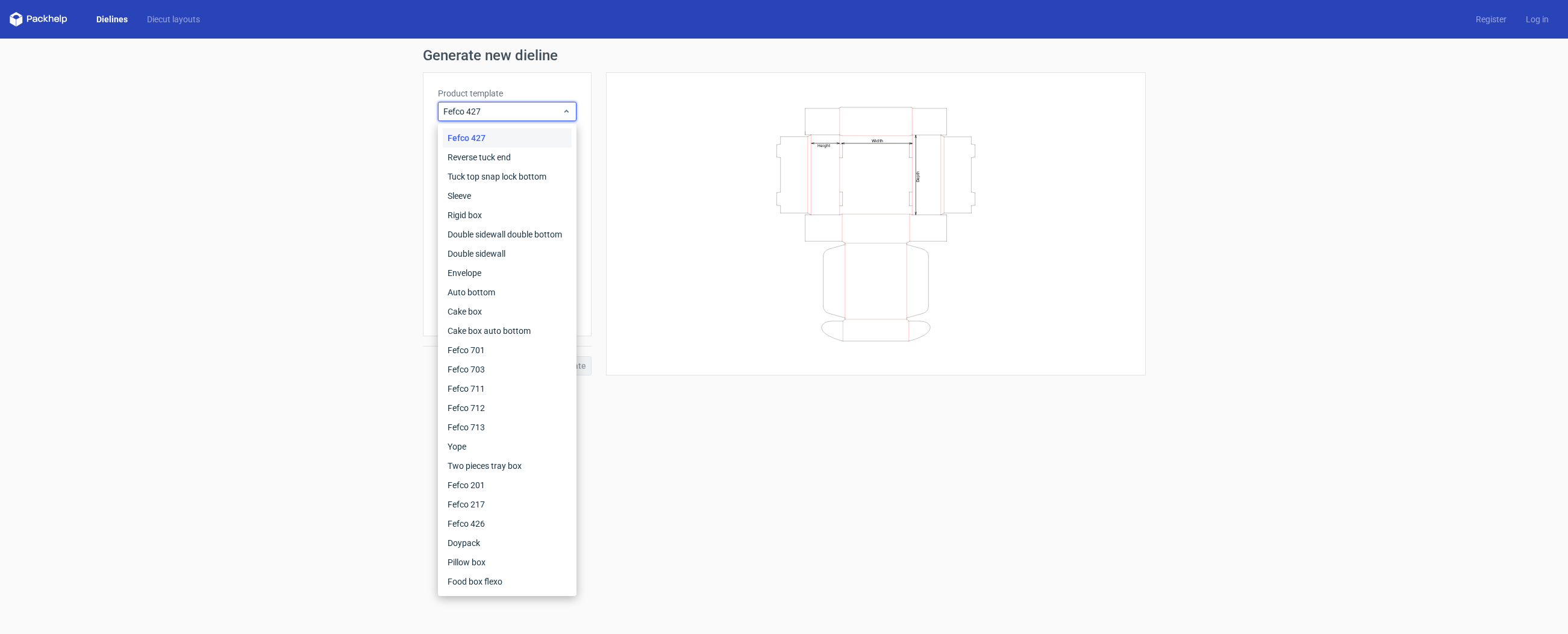
click at [289, 314] on div "Generate new dieline Product template Fefco 427 Outer dimensions Width mm Depth…" at bounding box center [784, 212] width 1568 height 346
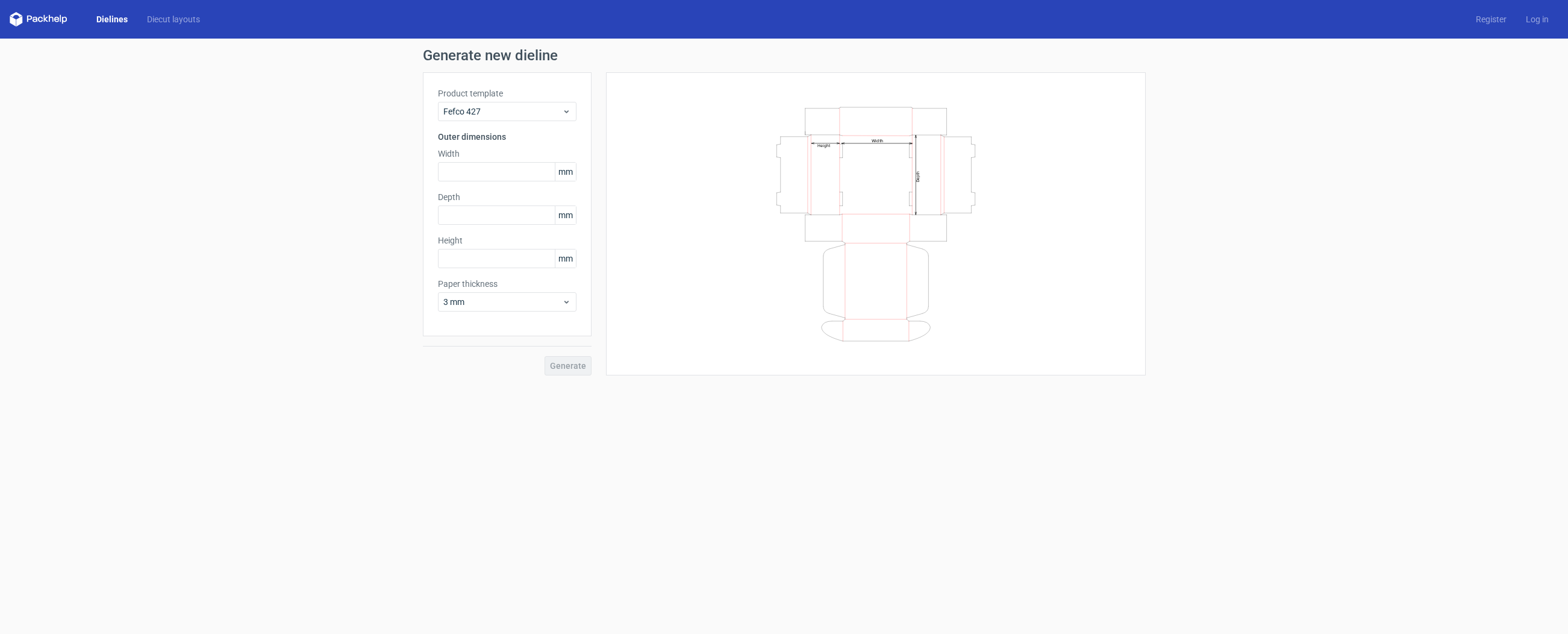
click at [125, 26] on div "Dielines Diecut layouts" at bounding box center [110, 18] width 200 height 15
click at [123, 18] on link "Dielines" at bounding box center [112, 19] width 51 height 12
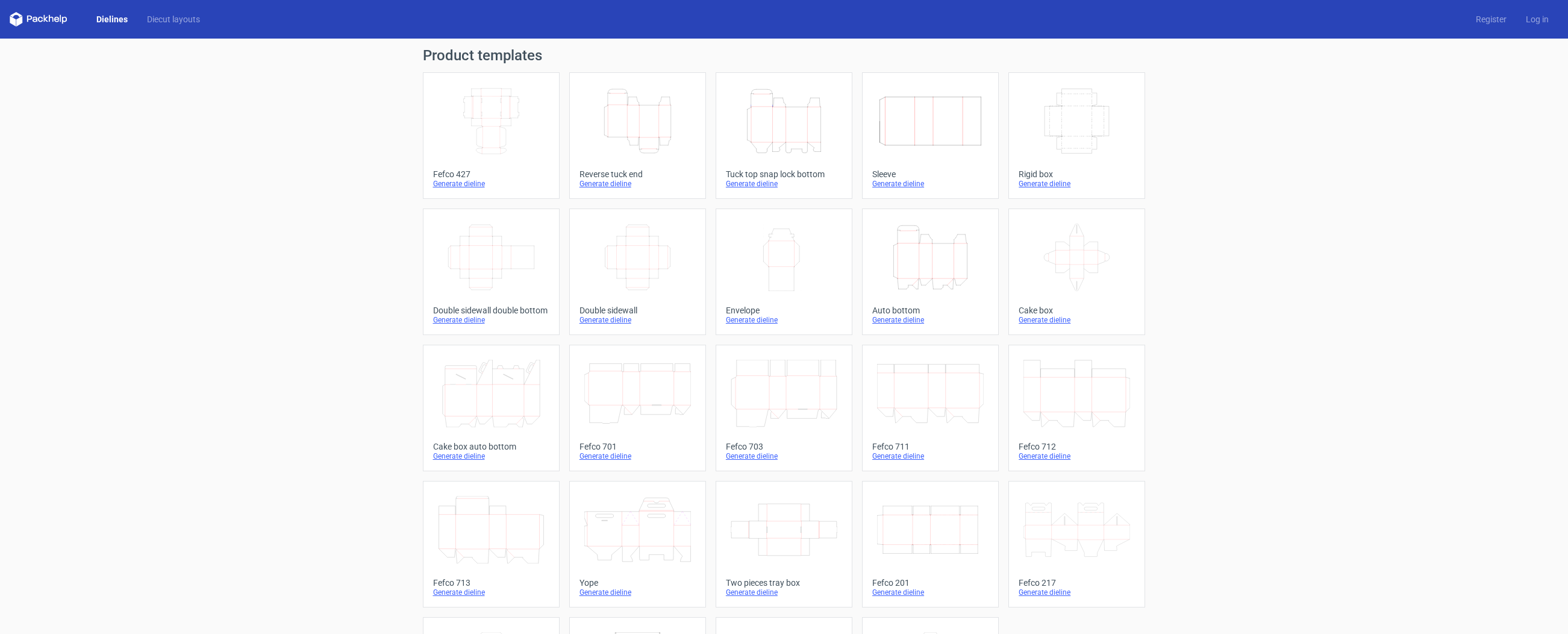
click at [470, 113] on icon "Width Depth Height" at bounding box center [491, 121] width 107 height 67
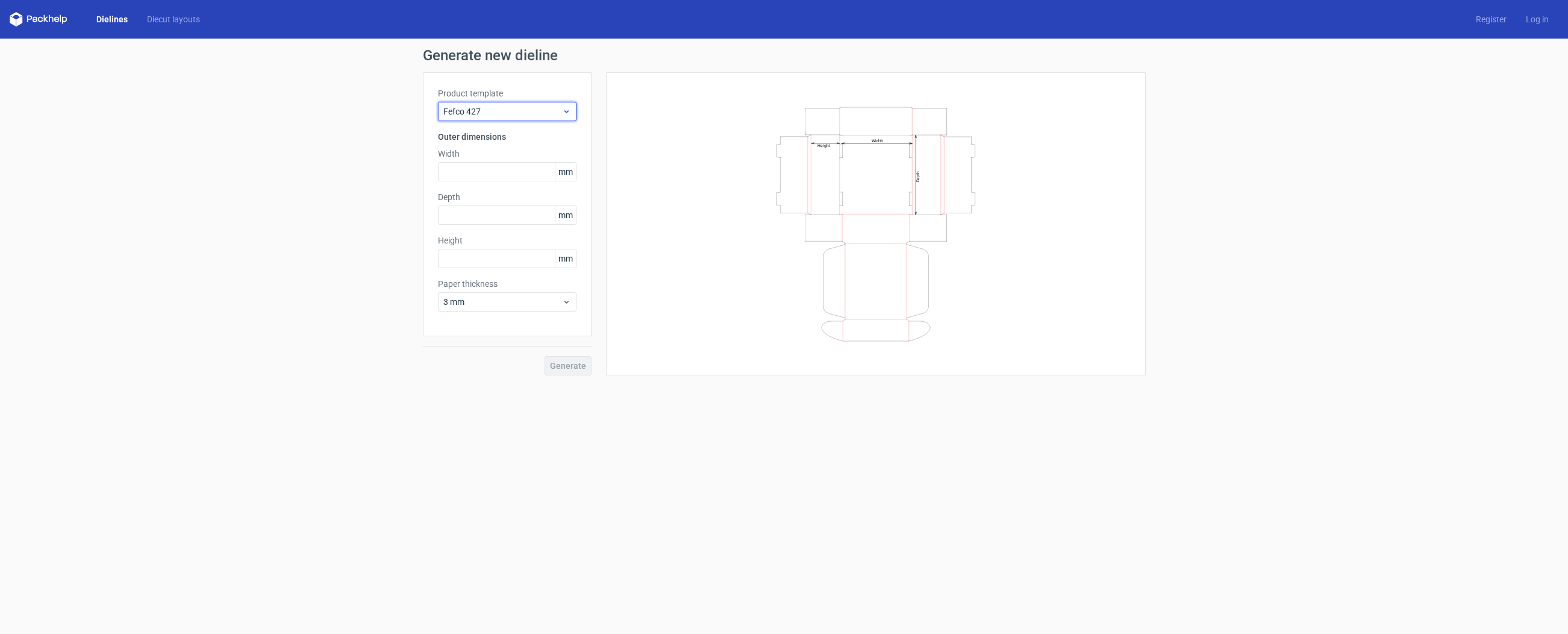
click at [452, 103] on div "Fefco 427" at bounding box center [507, 112] width 138 height 19
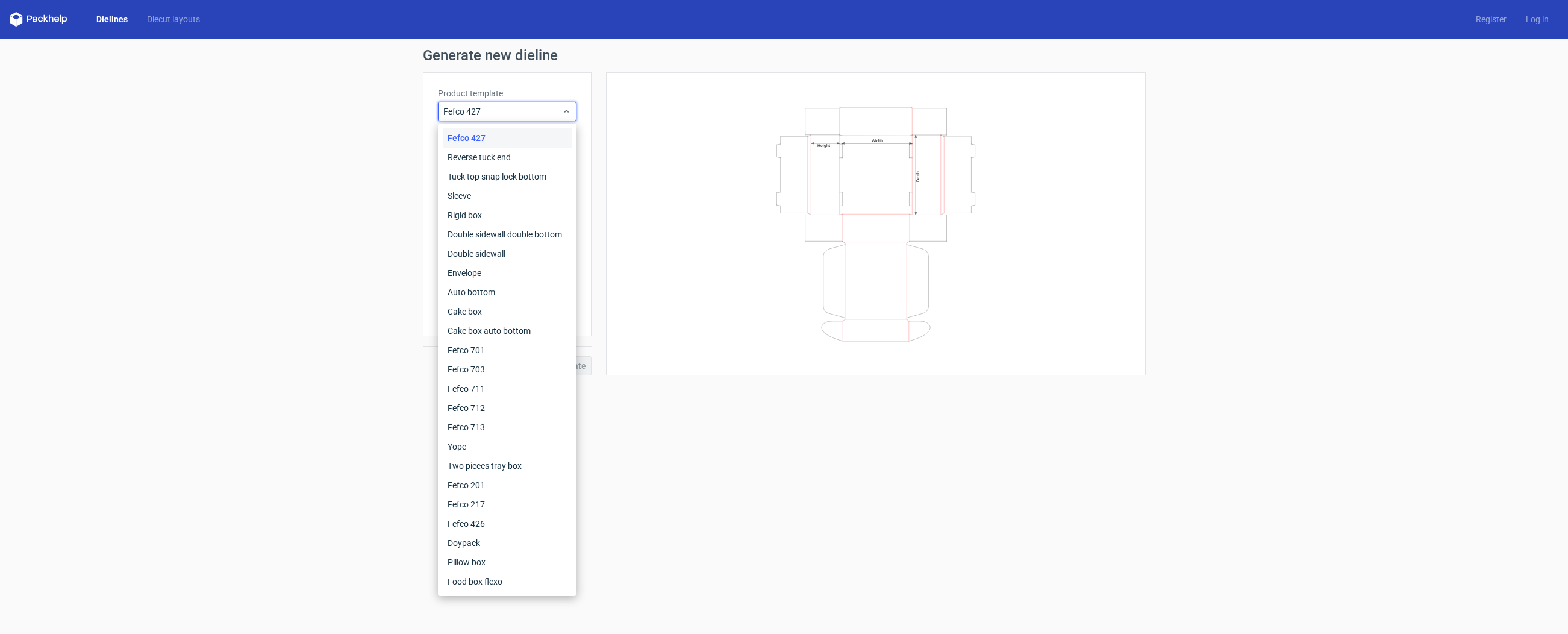
click at [116, 19] on link "Dielines" at bounding box center [112, 19] width 51 height 12
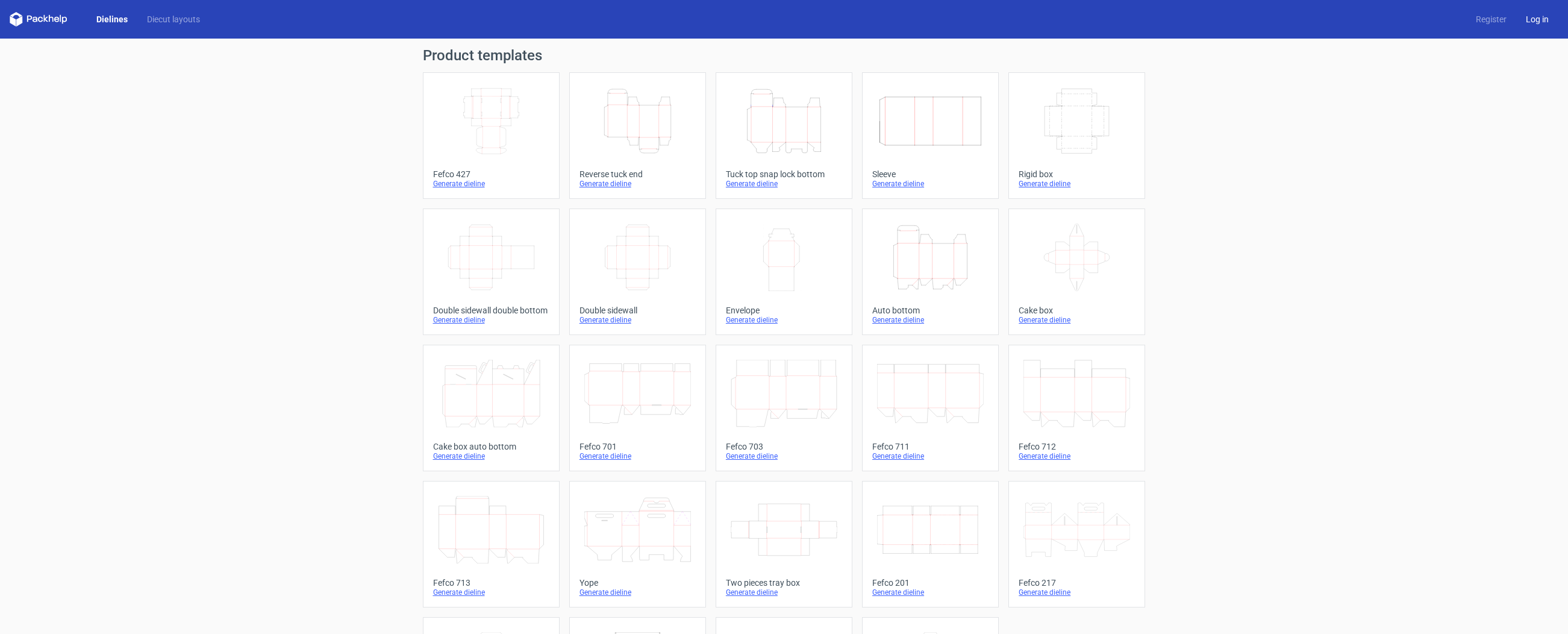
click at [1531, 18] on link "Log in" at bounding box center [1537, 19] width 42 height 12
